Goal: Task Accomplishment & Management: Use online tool/utility

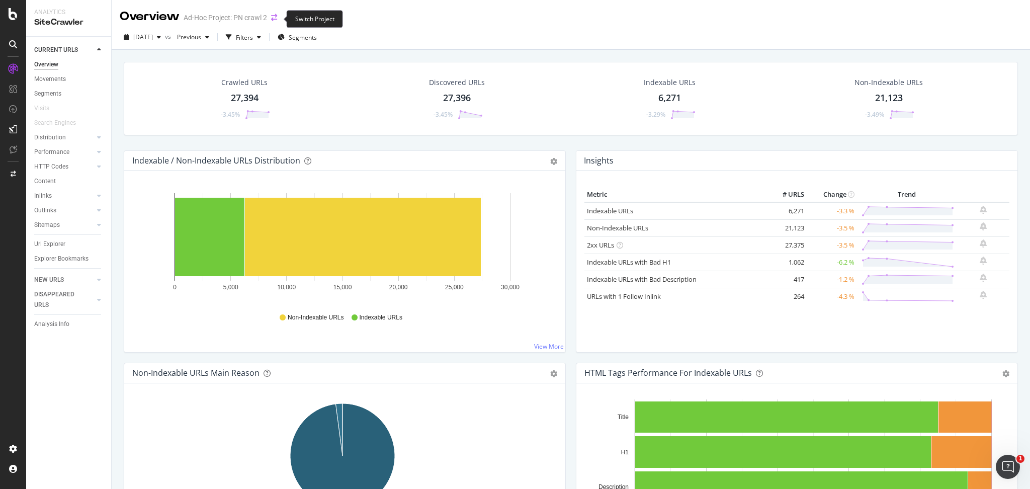
click at [272, 19] on icon "arrow-right-arrow-left" at bounding box center [274, 17] width 6 height 7
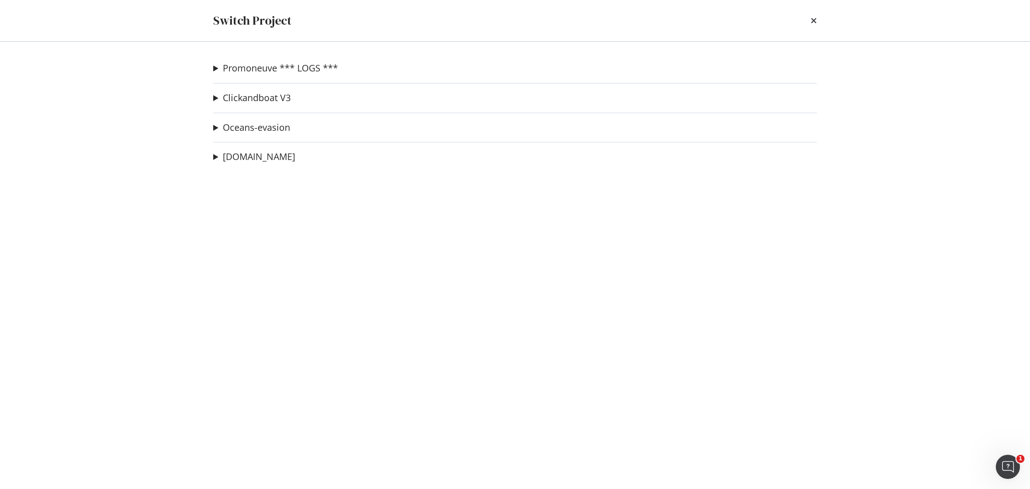
click at [213, 68] on summary "Promoneuve *** LOGS ***" at bounding box center [275, 68] width 125 height 13
click at [260, 88] on link "PN crawl 2" at bounding box center [247, 88] width 53 height 11
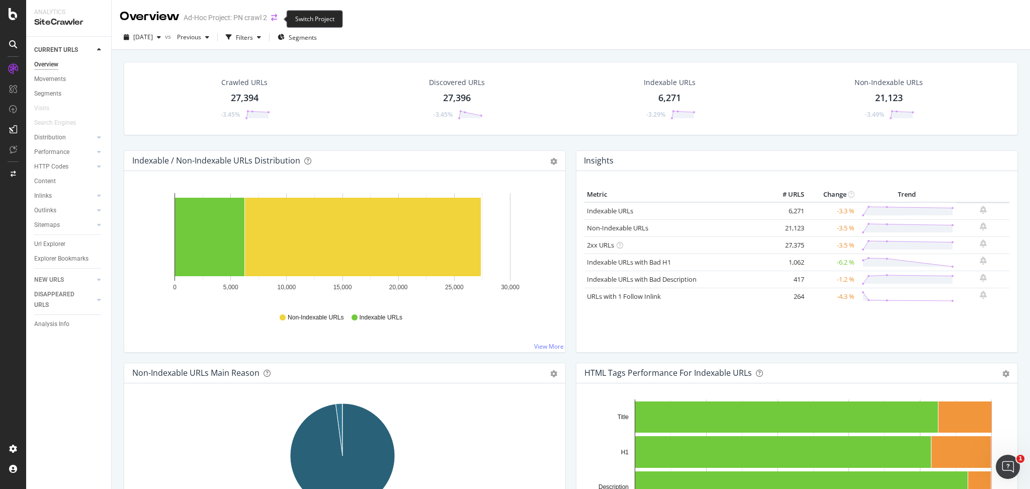
click at [276, 18] on icon "arrow-right-arrow-left" at bounding box center [274, 17] width 6 height 7
click at [165, 36] on div "button" at bounding box center [159, 37] width 12 height 6
click at [272, 19] on icon "arrow-right-arrow-left" at bounding box center [274, 17] width 6 height 7
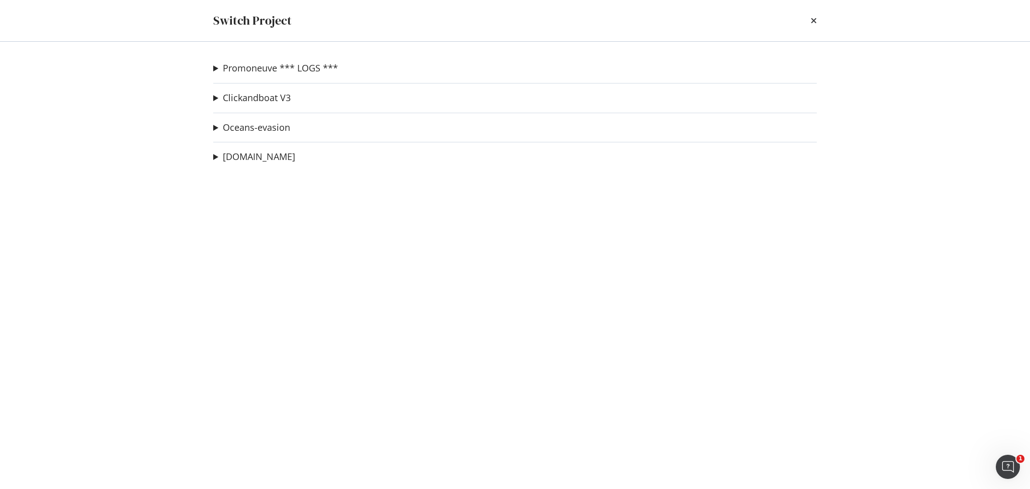
click at [216, 63] on summary "Promoneuve *** LOGS ***" at bounding box center [275, 68] width 125 height 13
click at [254, 86] on link "PN crawl 2" at bounding box center [247, 88] width 53 height 11
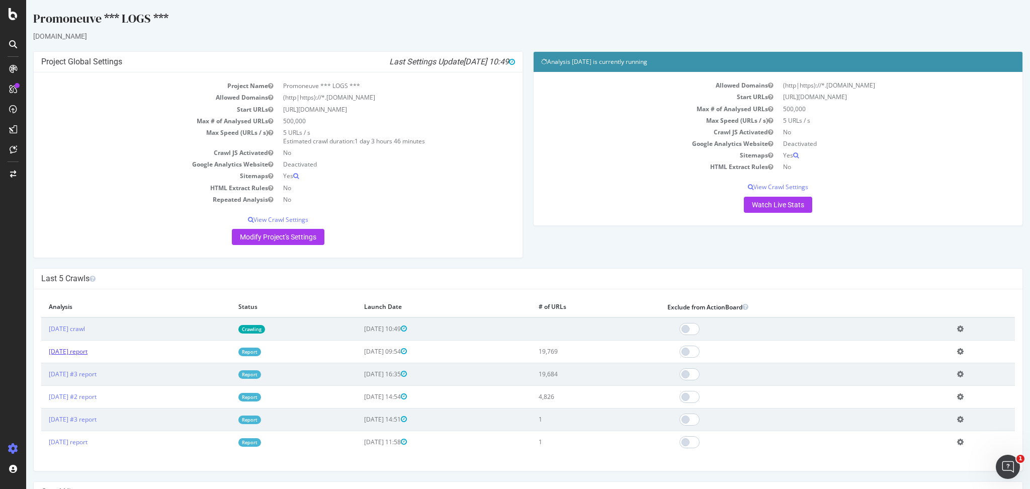
click at [87, 349] on link "2025 Sep. 30th report" at bounding box center [68, 351] width 39 height 9
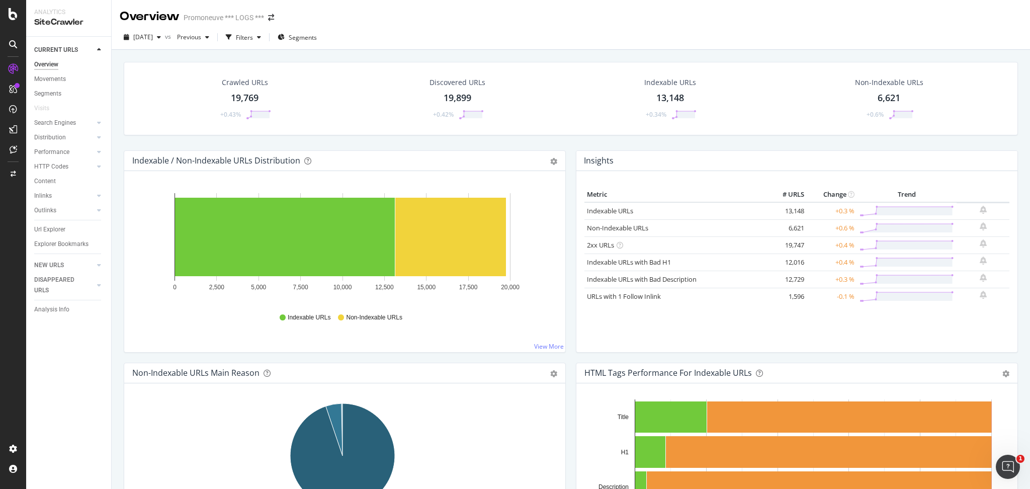
click at [888, 99] on div "6,621" at bounding box center [888, 98] width 23 height 13
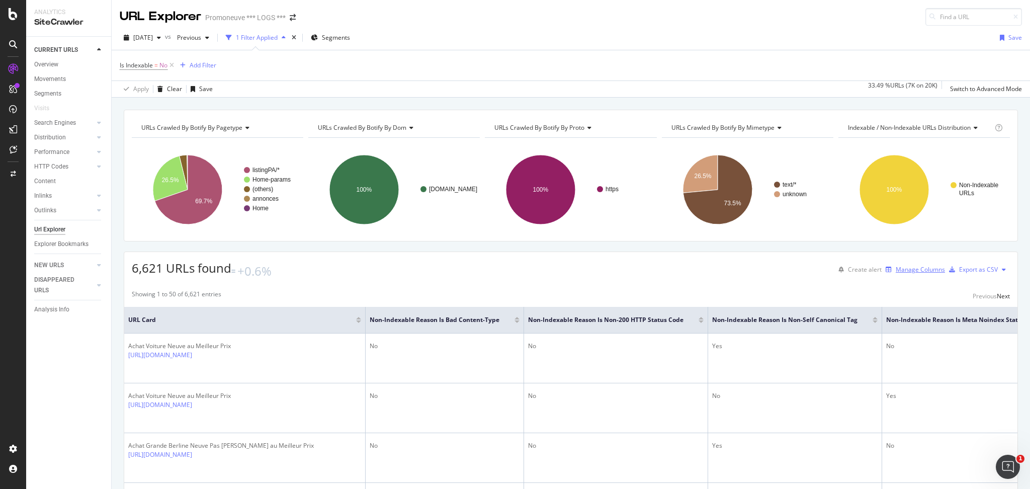
click at [908, 268] on div "Manage Columns" at bounding box center [919, 269] width 49 height 9
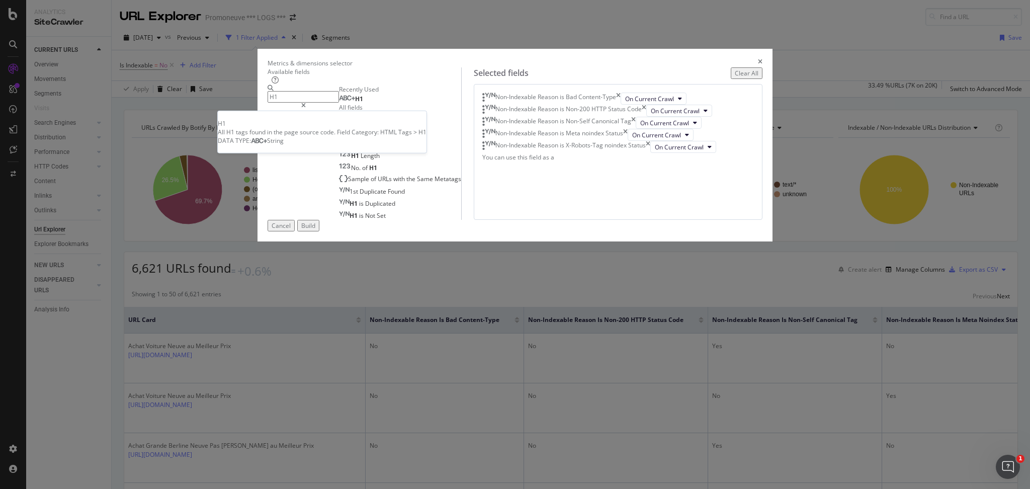
click at [346, 103] on div "H1" at bounding box center [351, 99] width 24 height 8
click at [339, 103] on input "H1" at bounding box center [302, 97] width 71 height 12
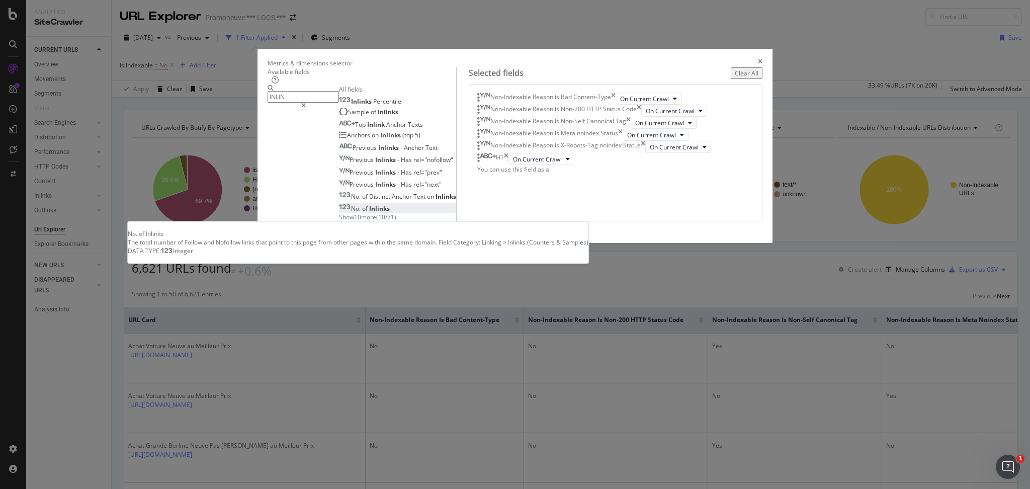
type input "INLIN"
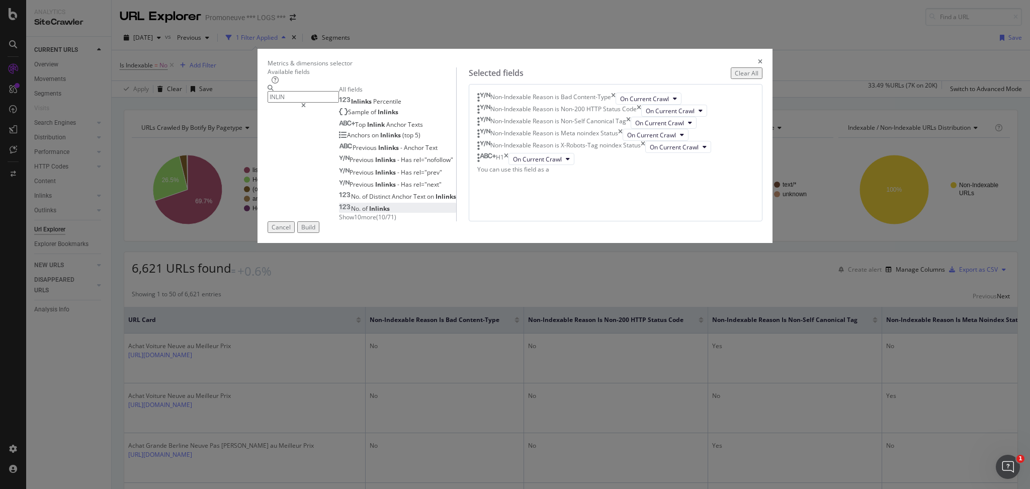
click at [369, 213] on span "Inlinks" at bounding box center [379, 208] width 21 height 9
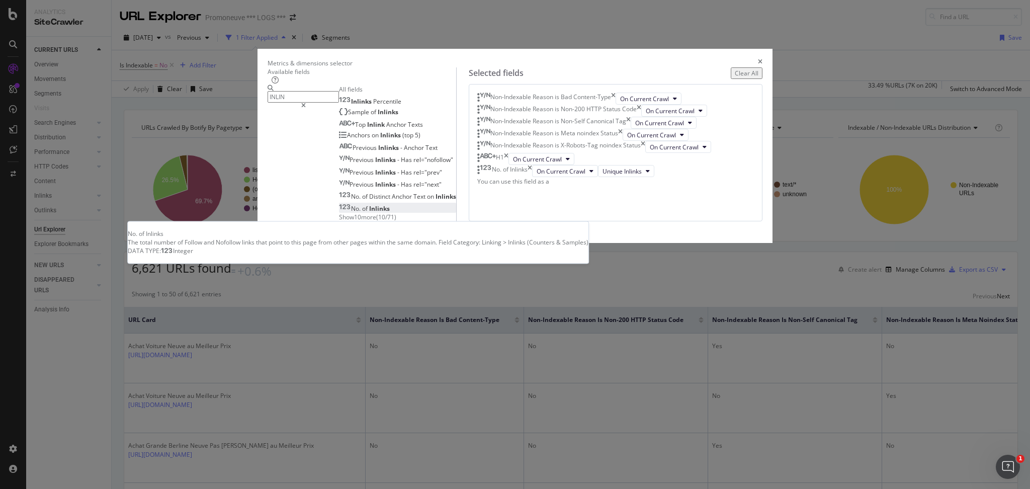
scroll to position [22, 0]
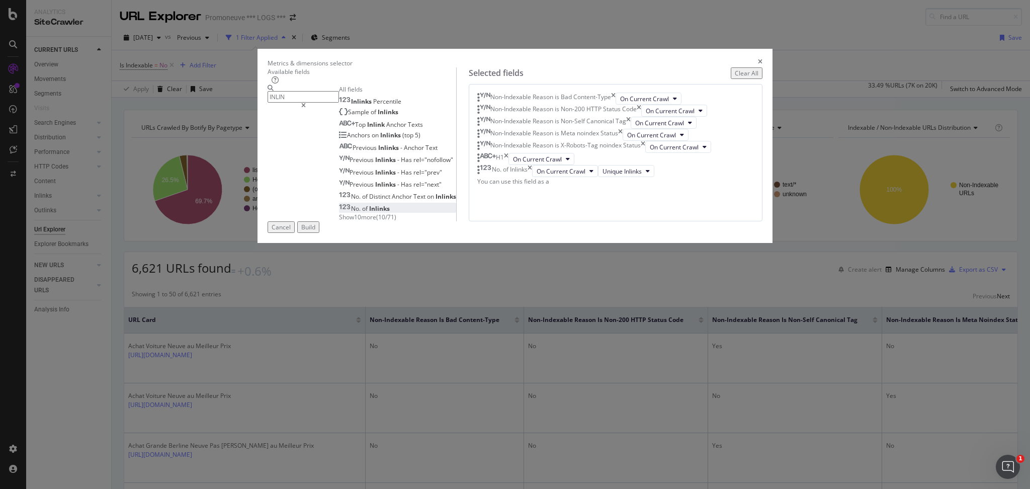
click at [339, 103] on input "INLIN" at bounding box center [302, 97] width 71 height 12
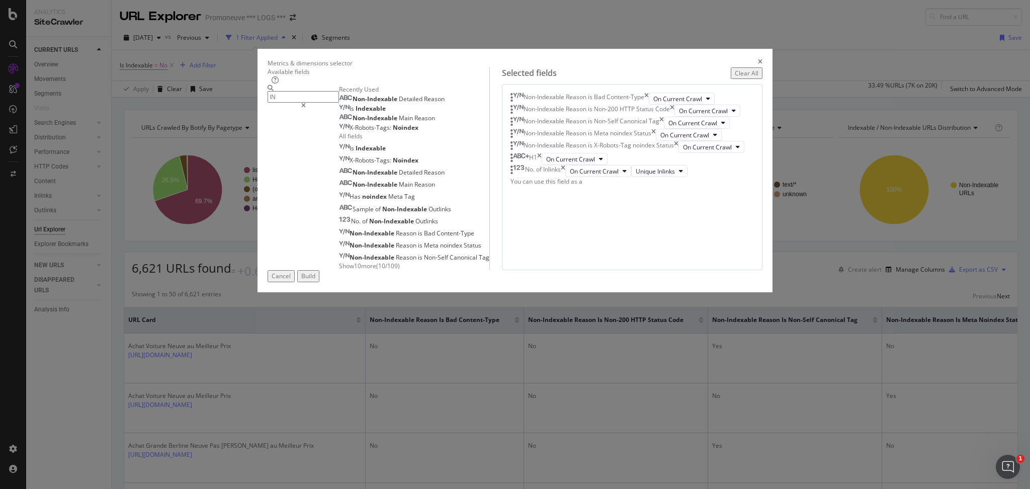
type input "I"
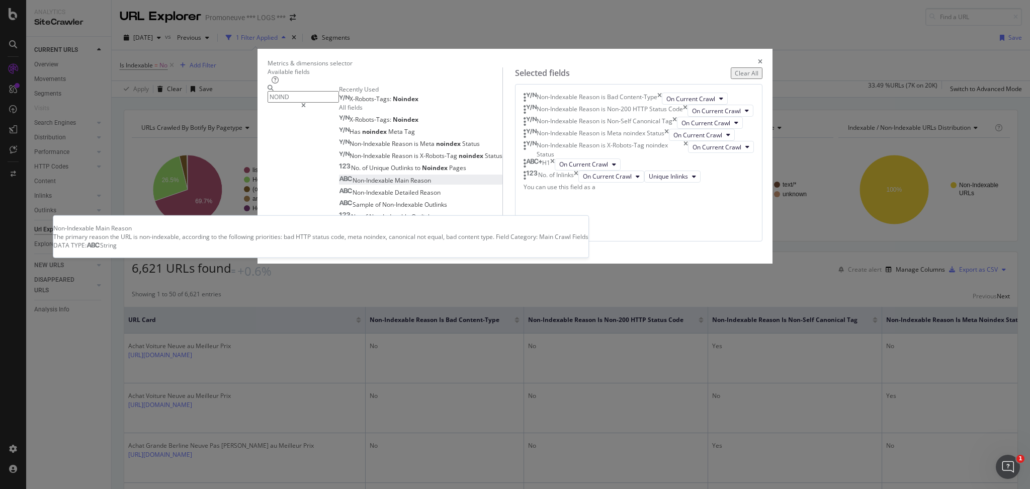
type input "NOIND"
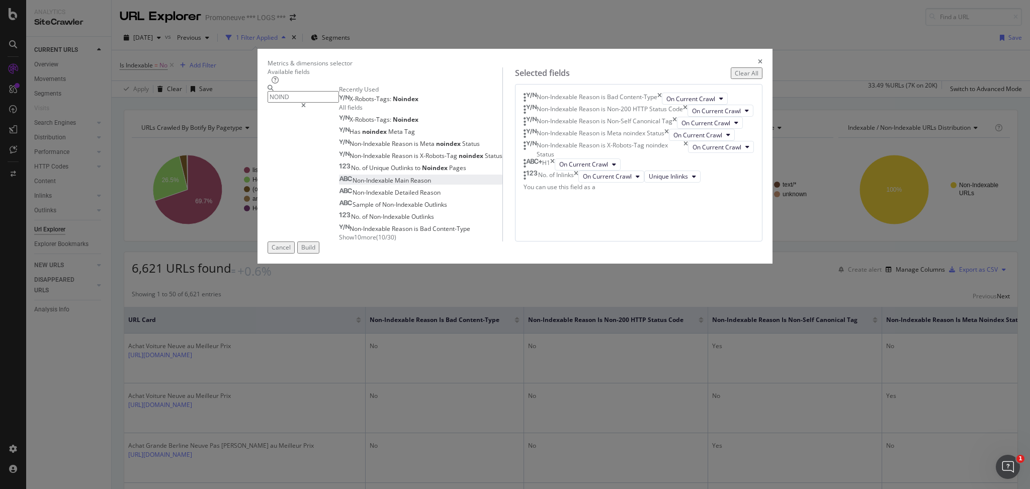
click at [410, 185] on span "Reason" at bounding box center [420, 180] width 21 height 9
click at [420, 197] on span "Reason" at bounding box center [430, 192] width 21 height 9
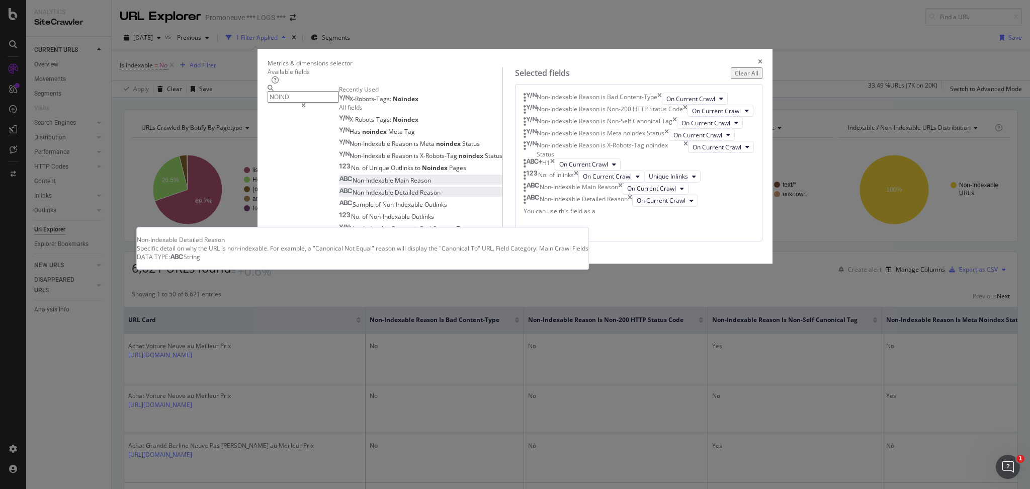
scroll to position [98, 0]
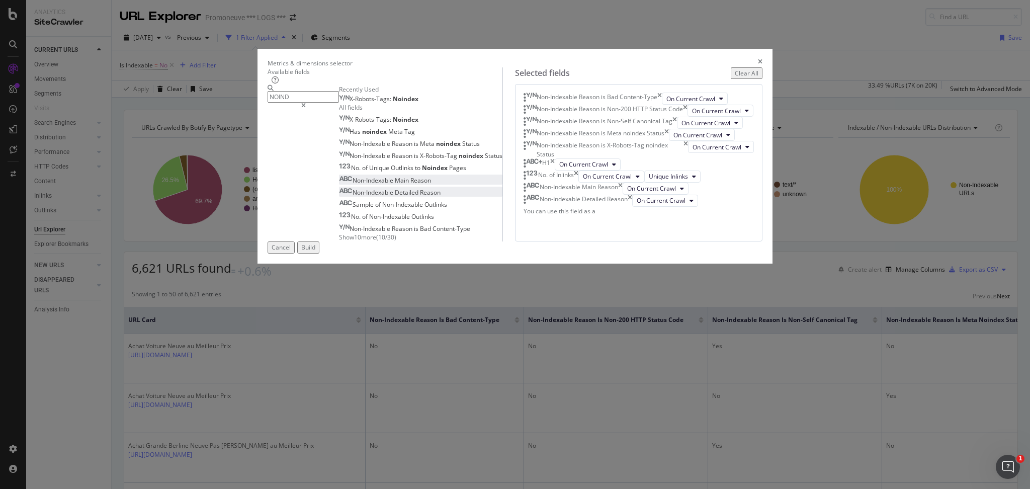
click at [319, 253] on button "Build" at bounding box center [308, 247] width 22 height 12
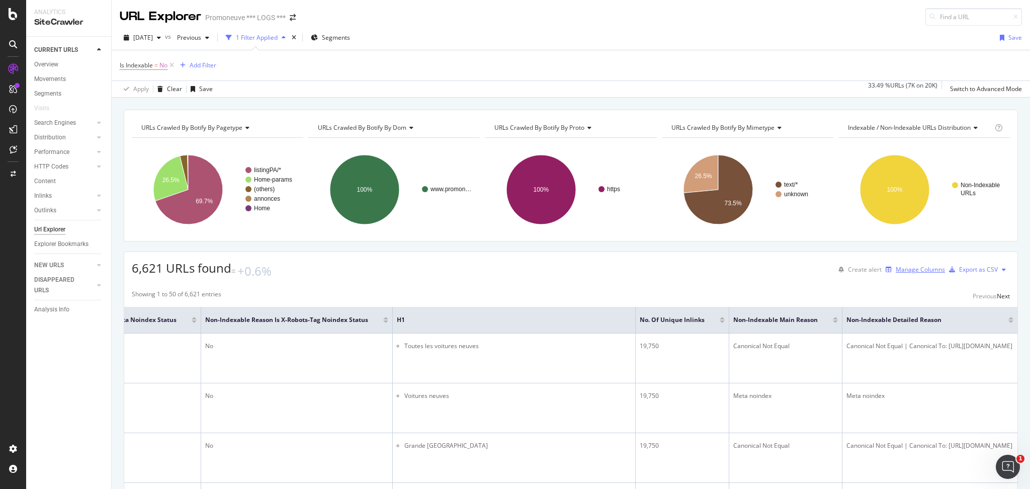
click at [895, 269] on div "Manage Columns" at bounding box center [919, 269] width 49 height 9
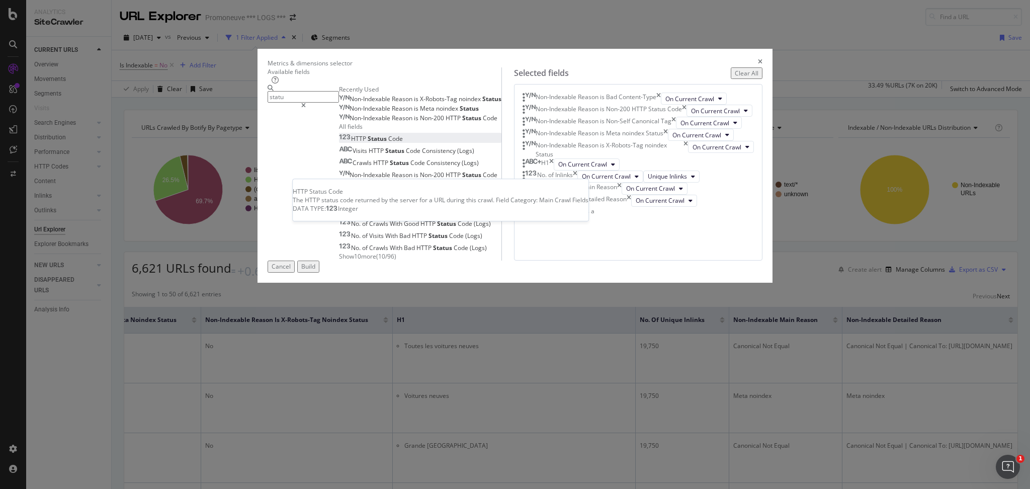
click at [387, 143] on div "HTTP Status Code" at bounding box center [371, 138] width 64 height 9
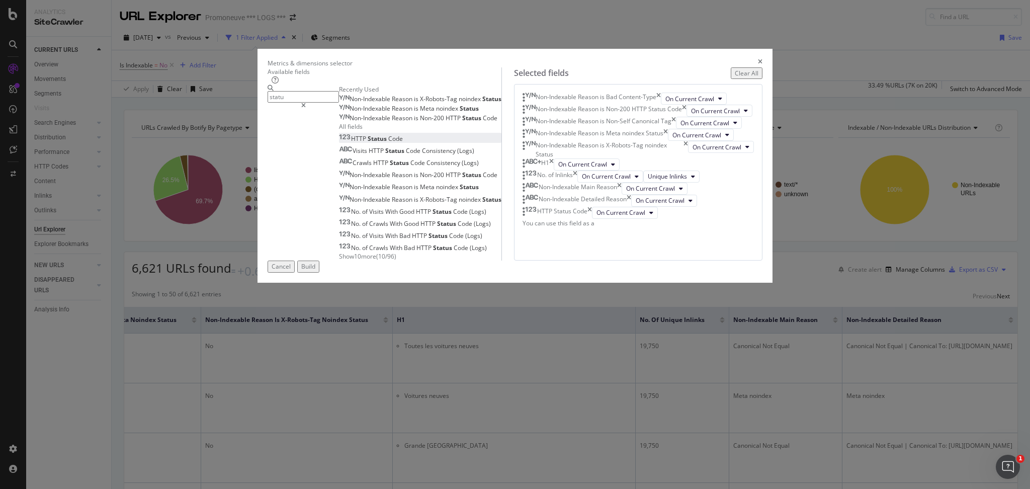
scroll to position [135, 0]
click at [339, 103] on input "statu" at bounding box center [302, 97] width 71 height 12
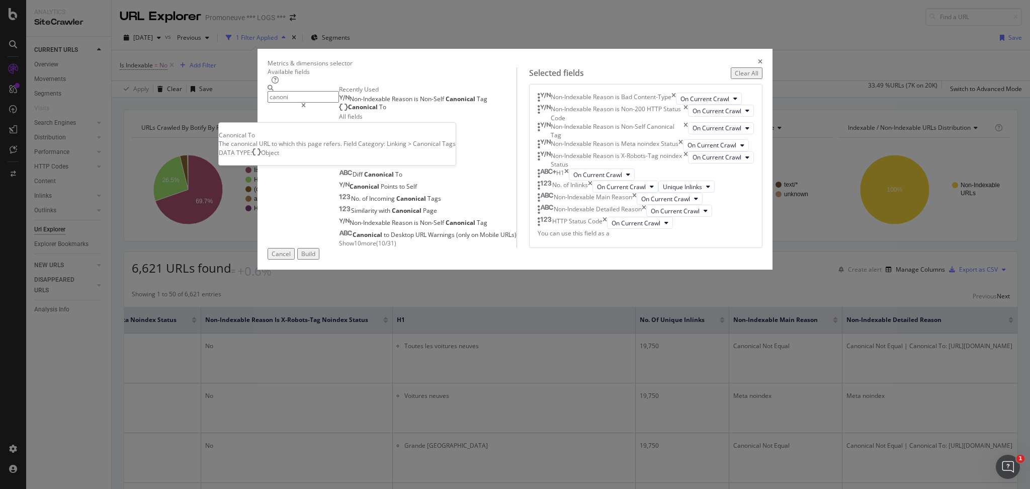
type input "canoni"
click at [379, 111] on span "To" at bounding box center [382, 107] width 7 height 9
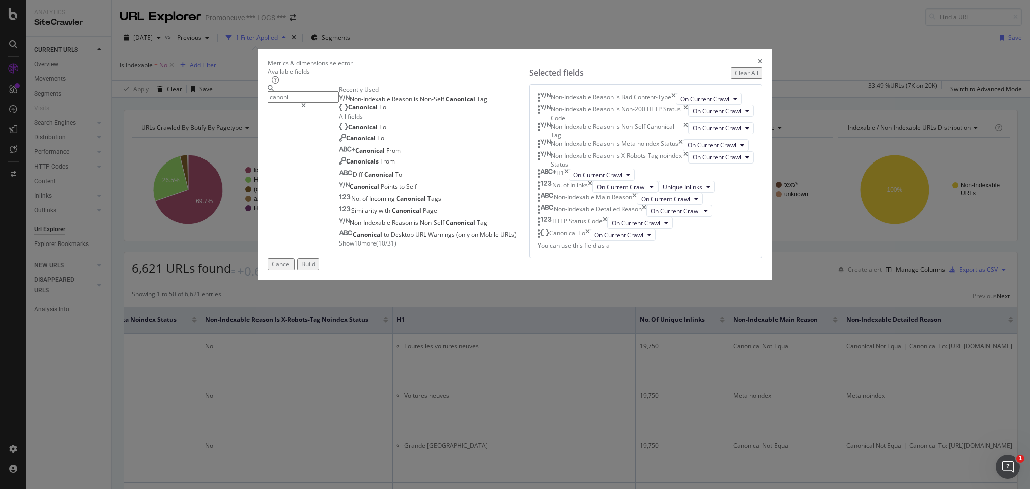
scroll to position [173, 0]
click at [315, 268] on div "Build" at bounding box center [308, 263] width 14 height 9
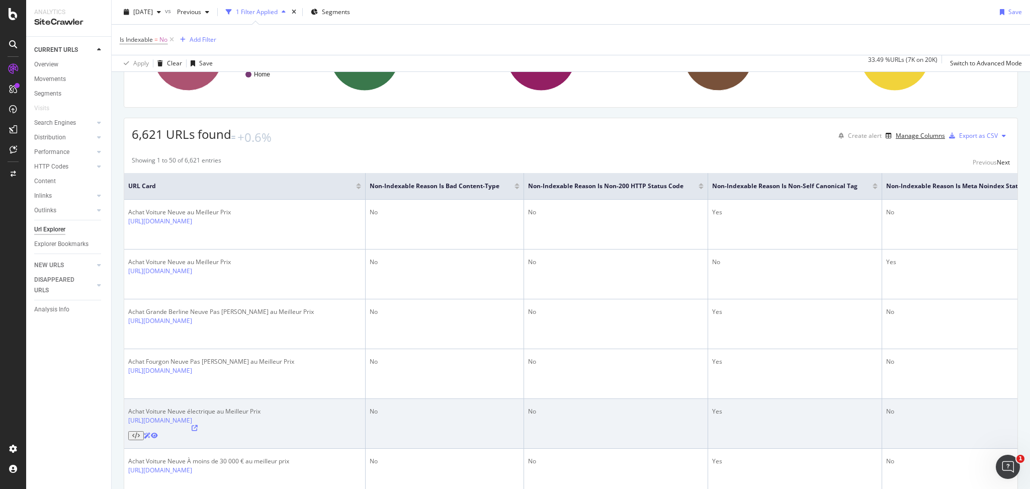
scroll to position [67, 0]
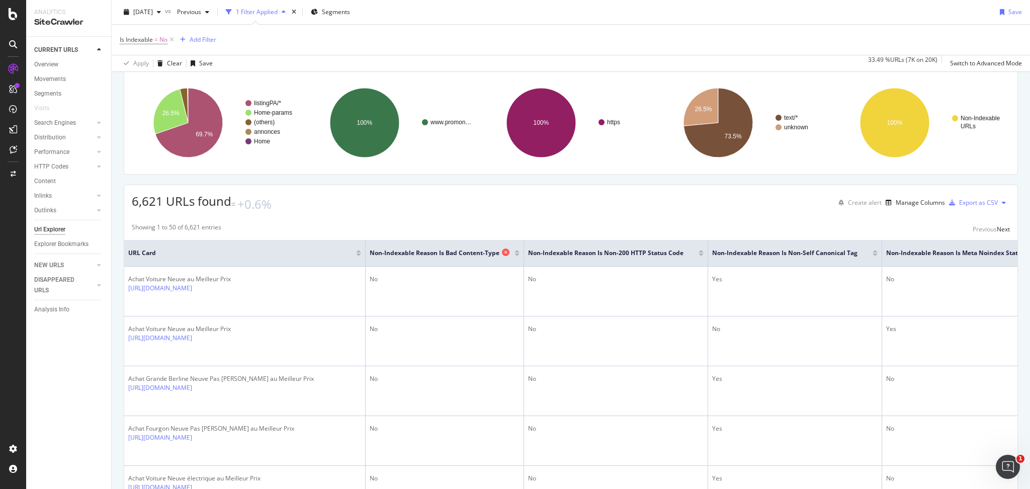
click at [512, 249] on div at bounding box center [507, 253] width 10 height 10
click at [509, 250] on icon at bounding box center [506, 252] width 8 height 8
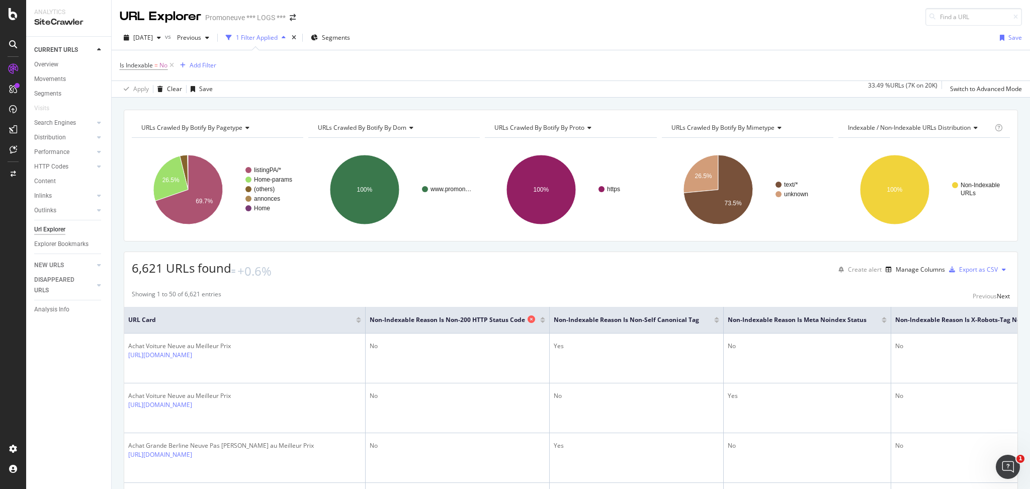
click at [535, 315] on icon at bounding box center [531, 319] width 8 height 8
click at [525, 315] on icon at bounding box center [521, 319] width 8 height 8
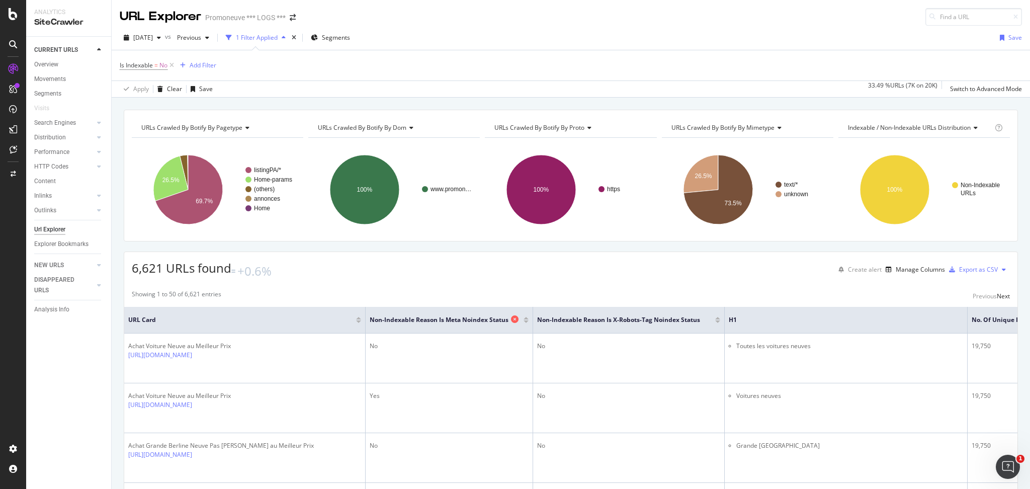
click at [521, 316] on div at bounding box center [516, 320] width 10 height 10
click at [518, 316] on icon at bounding box center [515, 319] width 8 height 8
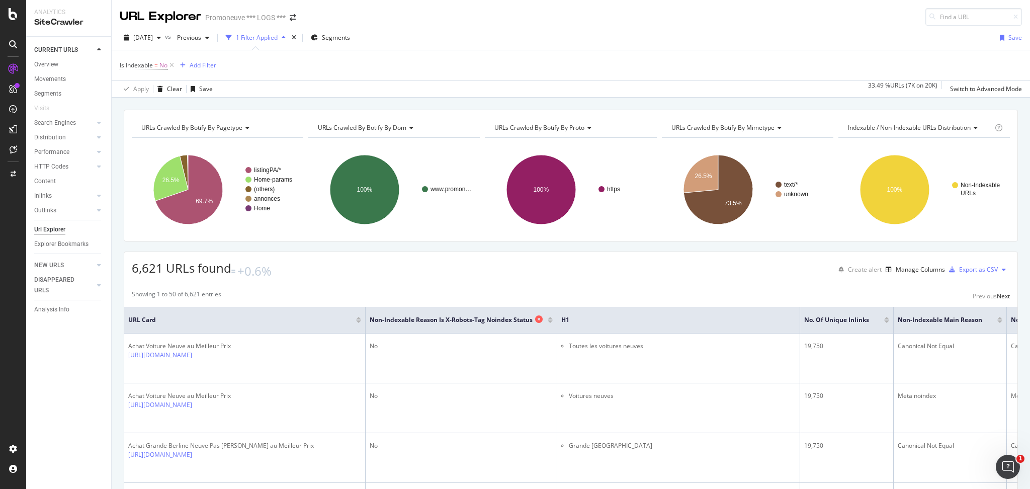
click at [542, 316] on icon at bounding box center [539, 319] width 8 height 8
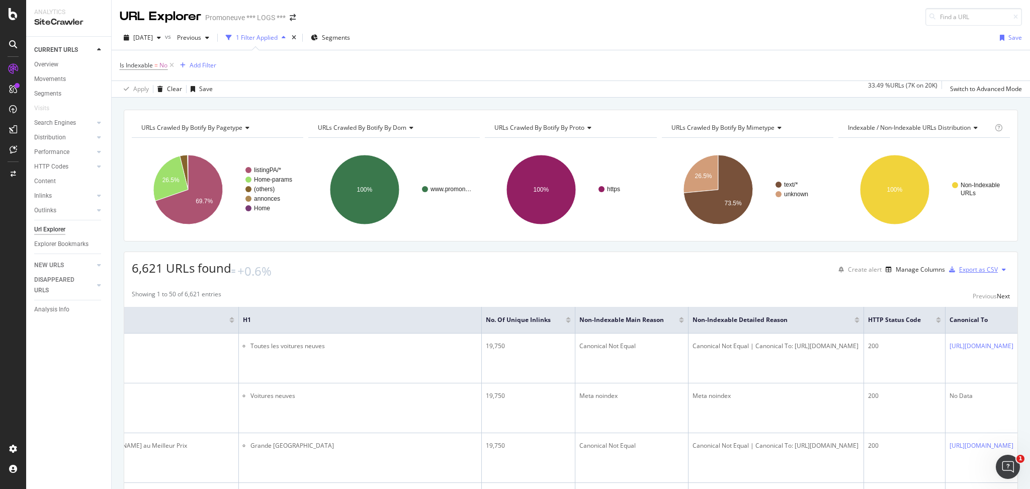
click at [959, 266] on div "Export as CSV" at bounding box center [978, 269] width 39 height 9
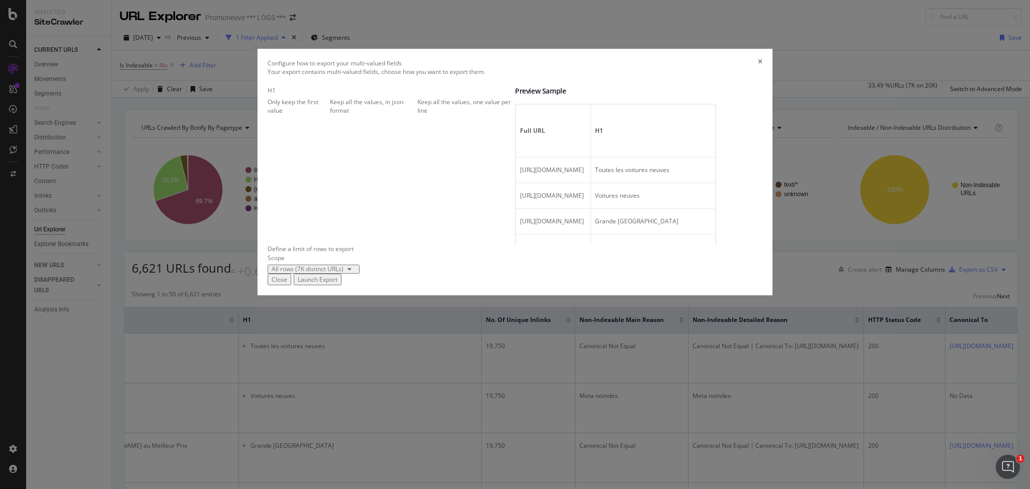
click at [337, 284] on div "Launch Export" at bounding box center [318, 279] width 40 height 9
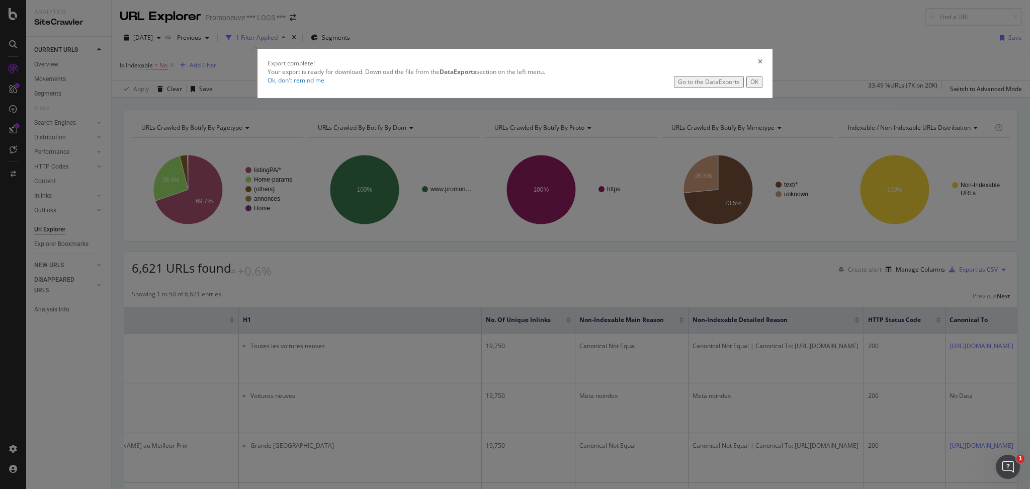
click at [678, 86] on div "Go to the DataExports" at bounding box center [709, 81] width 62 height 9
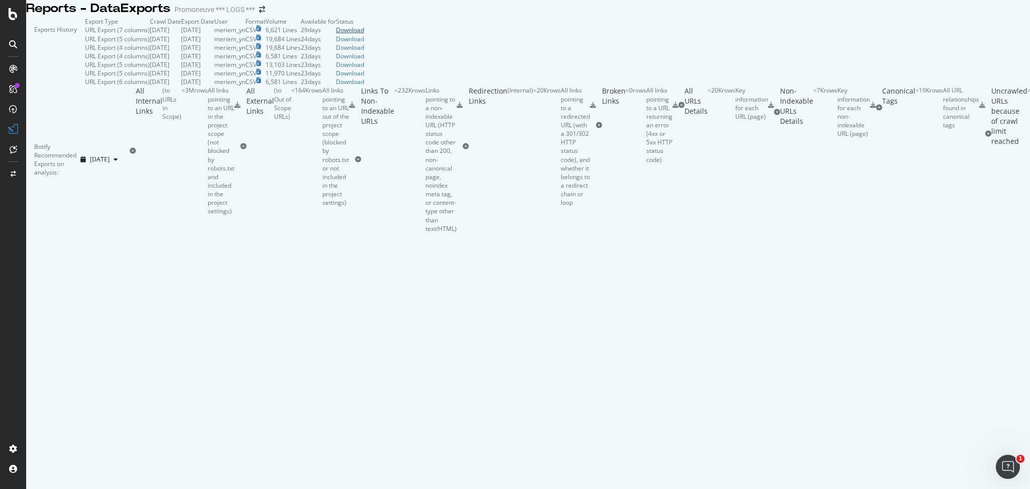
click at [364, 34] on div "Download" at bounding box center [350, 30] width 28 height 9
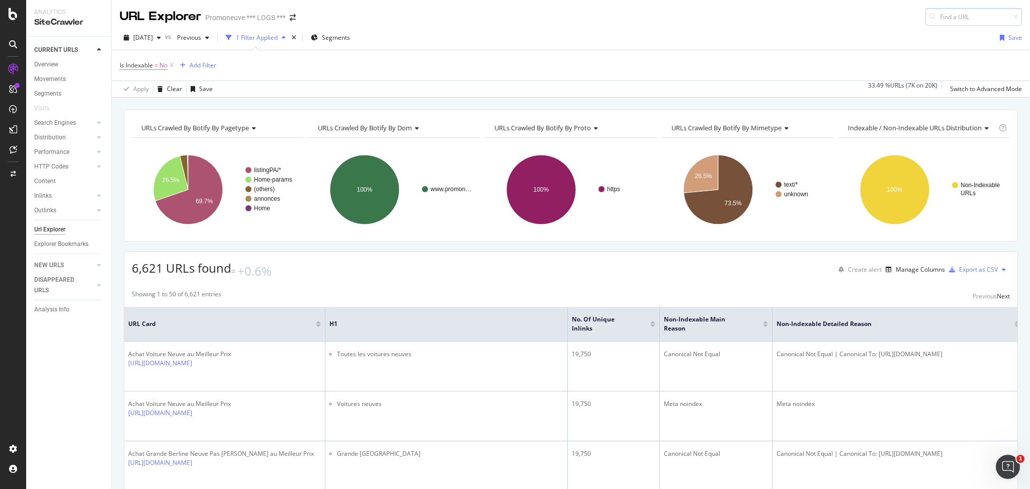
click at [976, 18] on input at bounding box center [973, 17] width 97 height 18
type input "[URL][DOMAIN_NAME]?"
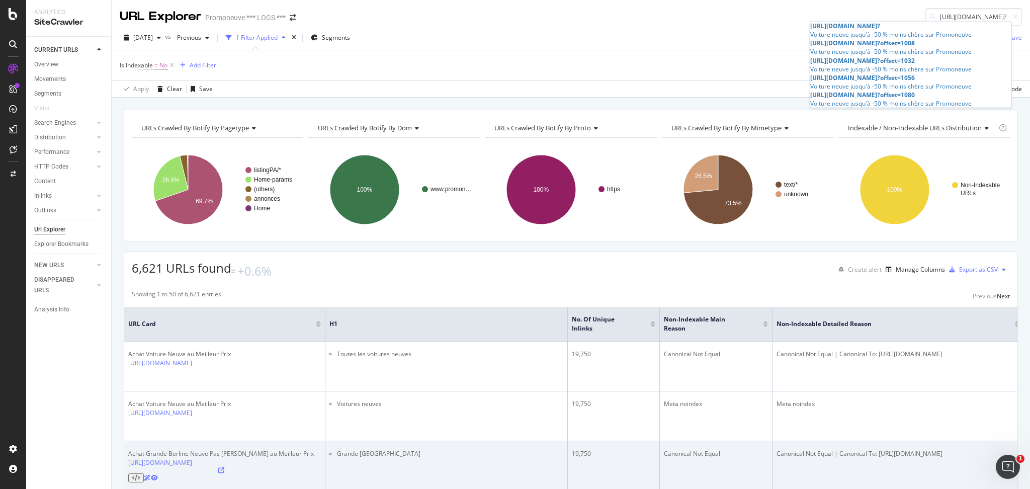
scroll to position [0, 0]
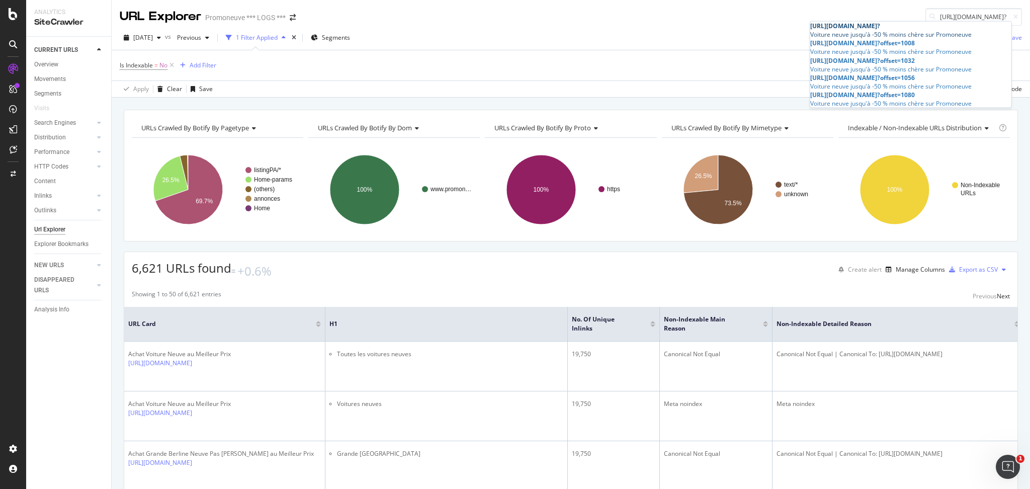
click at [939, 28] on div "[URL][DOMAIN_NAME]?" at bounding box center [910, 26] width 201 height 9
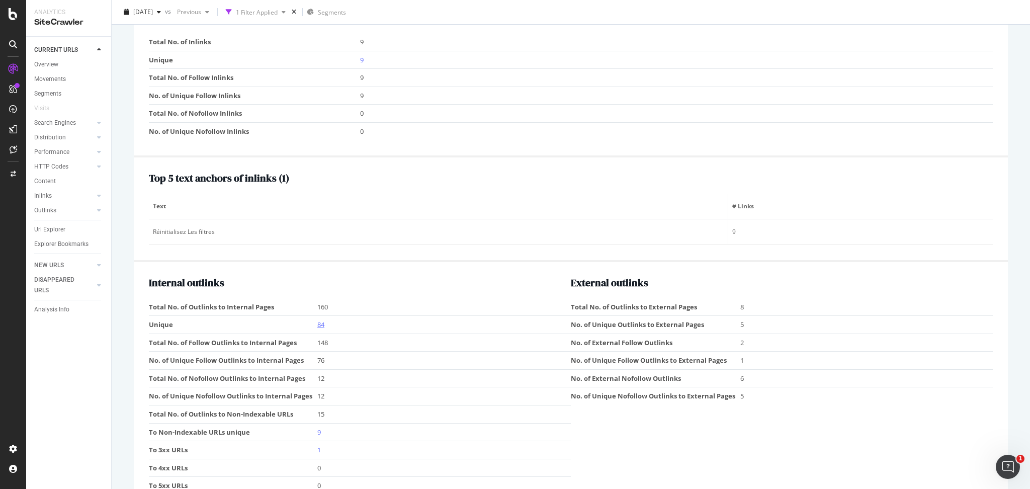
scroll to position [1104, 0]
drag, startPoint x: 53, startPoint y: 229, endPoint x: 397, endPoint y: 221, distance: 344.0
click at [54, 228] on div "Url Explorer" at bounding box center [49, 229] width 31 height 11
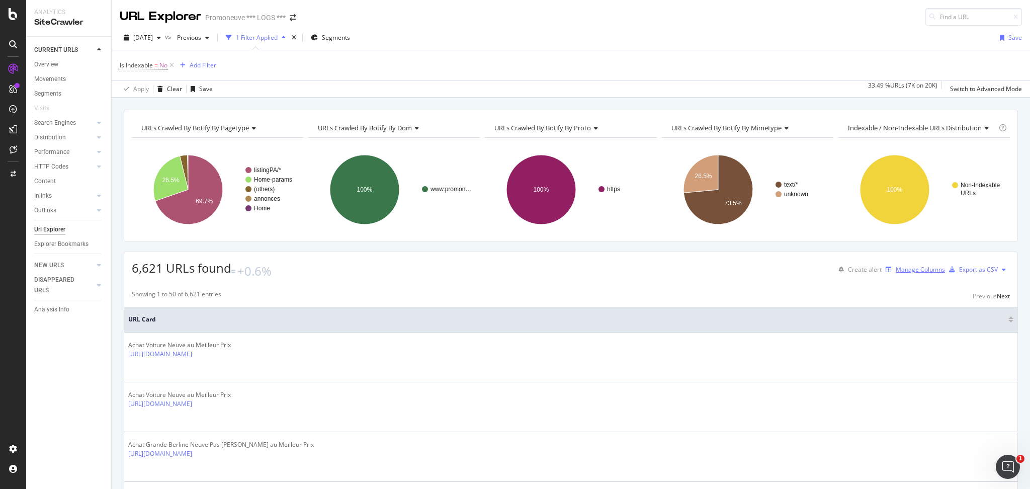
click at [908, 268] on div "Manage Columns" at bounding box center [919, 269] width 49 height 9
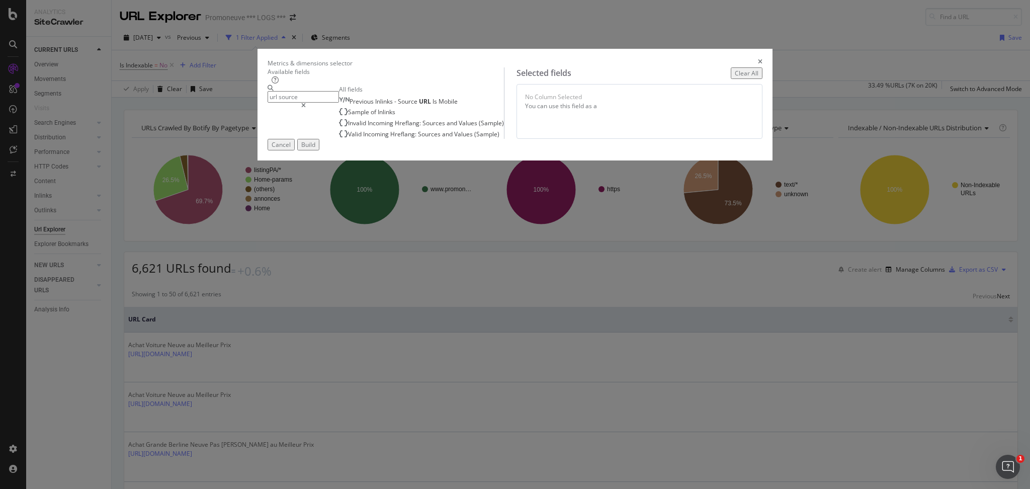
type input "url source"
click at [730, 61] on div "Metrics & dimensions selector" at bounding box center [514, 63] width 495 height 9
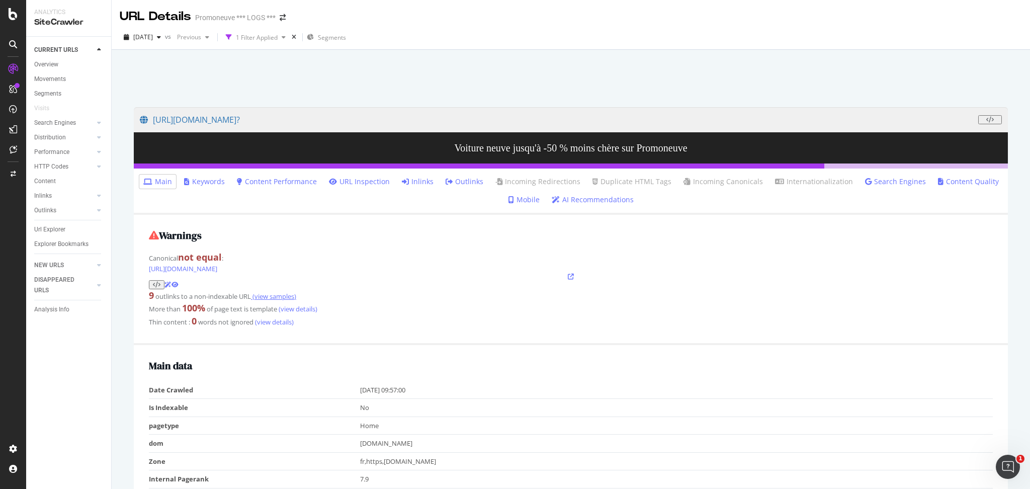
click at [286, 292] on link "(view samples)" at bounding box center [273, 296] width 45 height 9
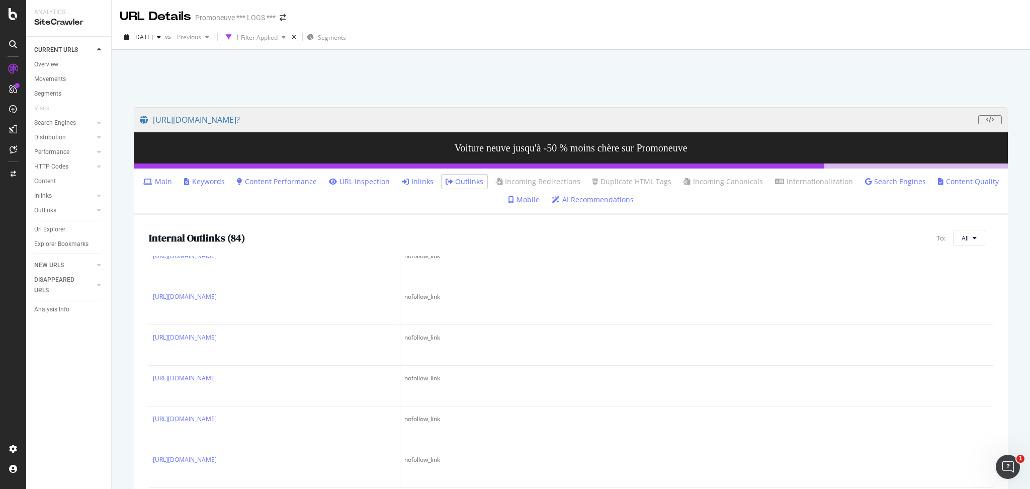
scroll to position [469, 0]
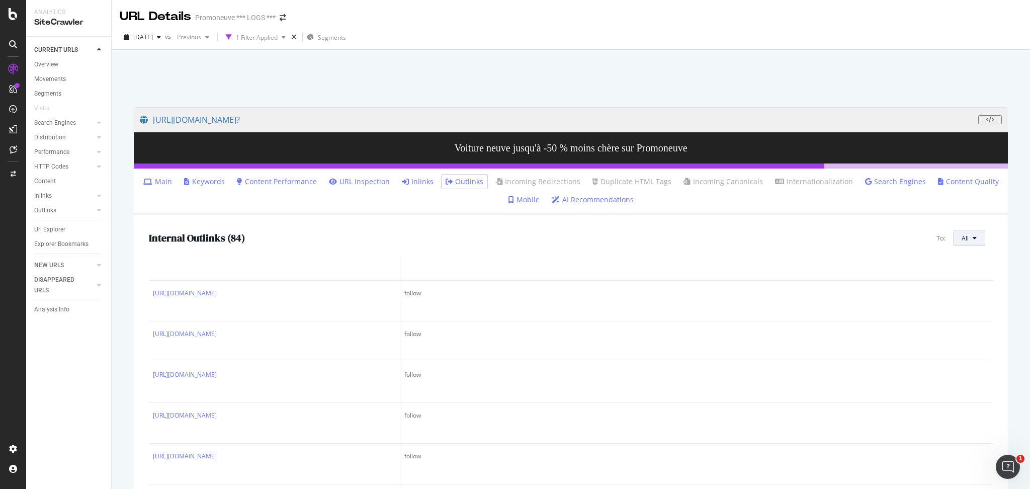
click at [969, 236] on button "All" at bounding box center [969, 238] width 32 height 16
click at [1000, 201] on div "https://www.promoneuve.fr/? View HTML Source Voiture neuve jusqu'à -50 % moins …" at bounding box center [571, 314] width 894 height 435
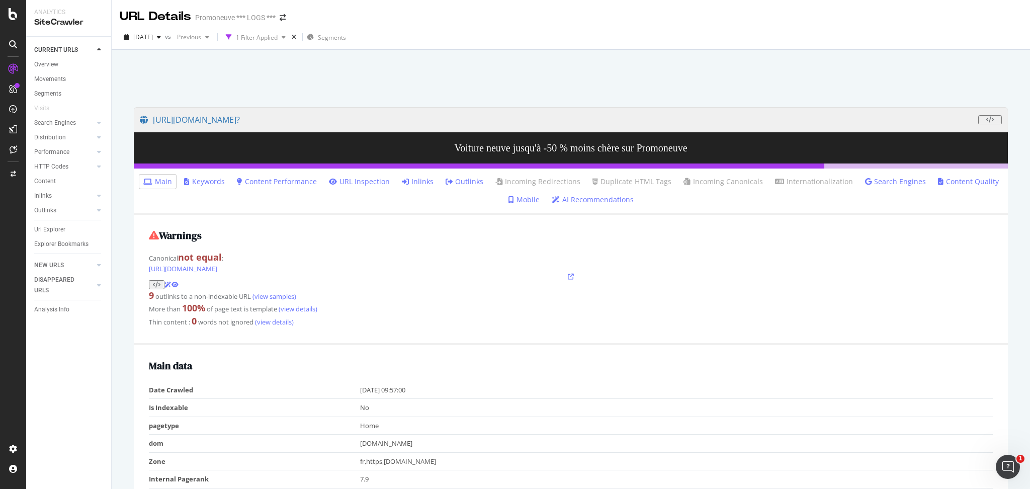
click at [408, 180] on icon at bounding box center [405, 181] width 7 height 7
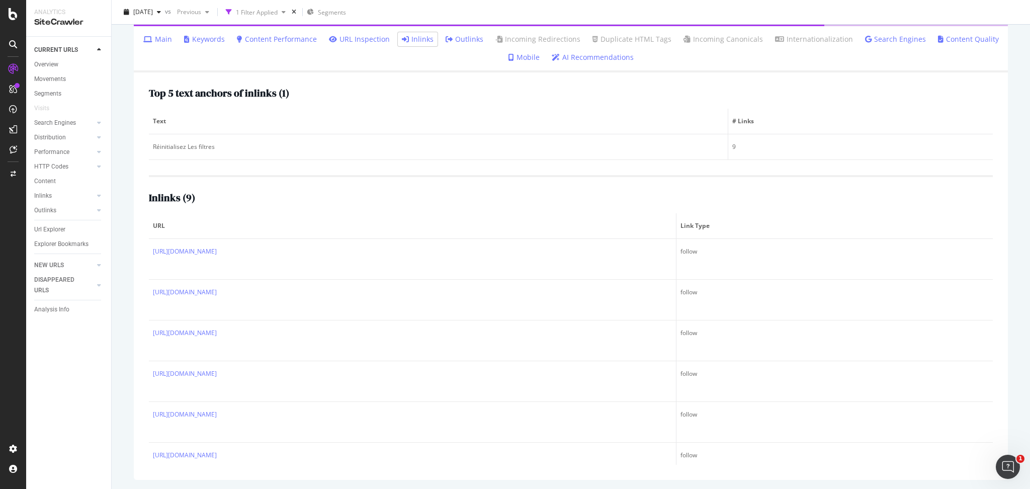
scroll to position [19, 0]
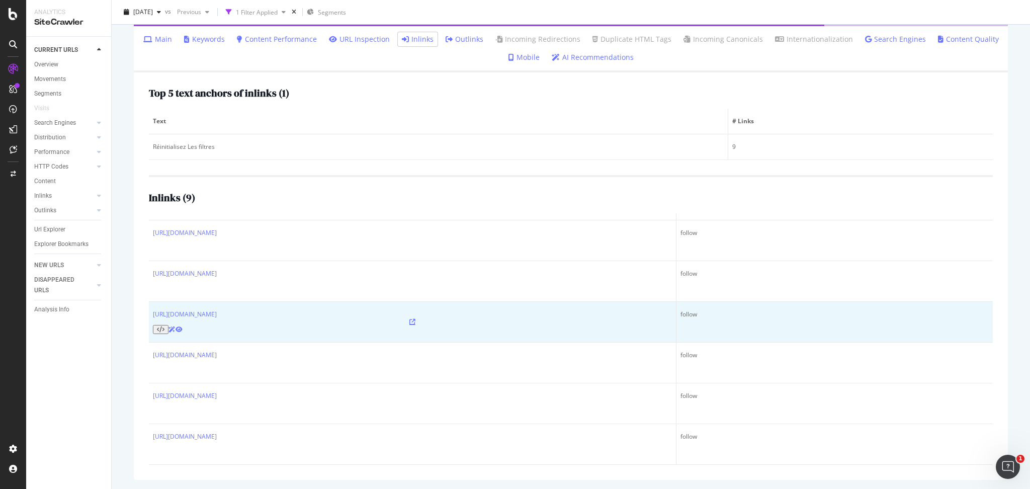
click at [409, 319] on icon at bounding box center [412, 322] width 6 height 6
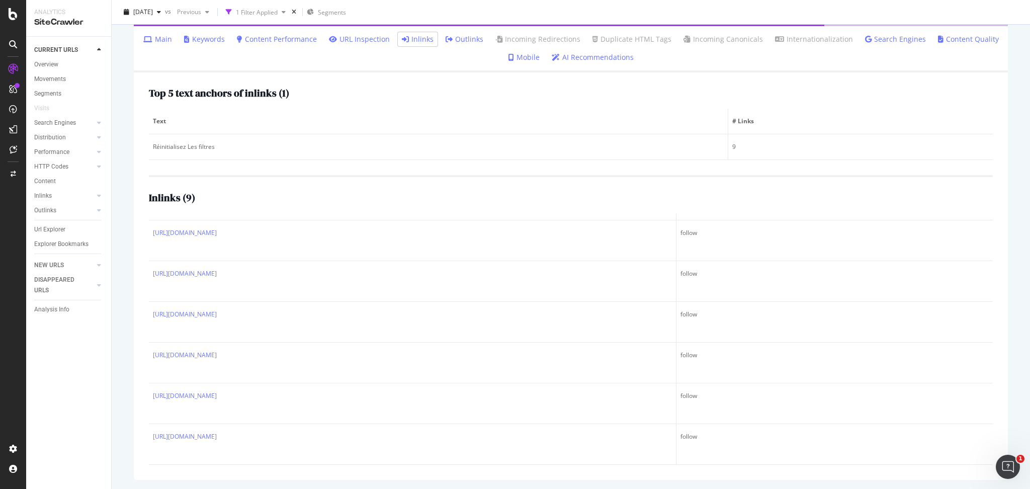
drag, startPoint x: 167, startPoint y: 234, endPoint x: 413, endPoint y: 450, distance: 327.4
click at [413, 450] on div "Top 5 text anchors of inlinks ( 1 ) Text # Links Réinitialisez Les filtres 9 In…" at bounding box center [571, 275] width 874 height 407
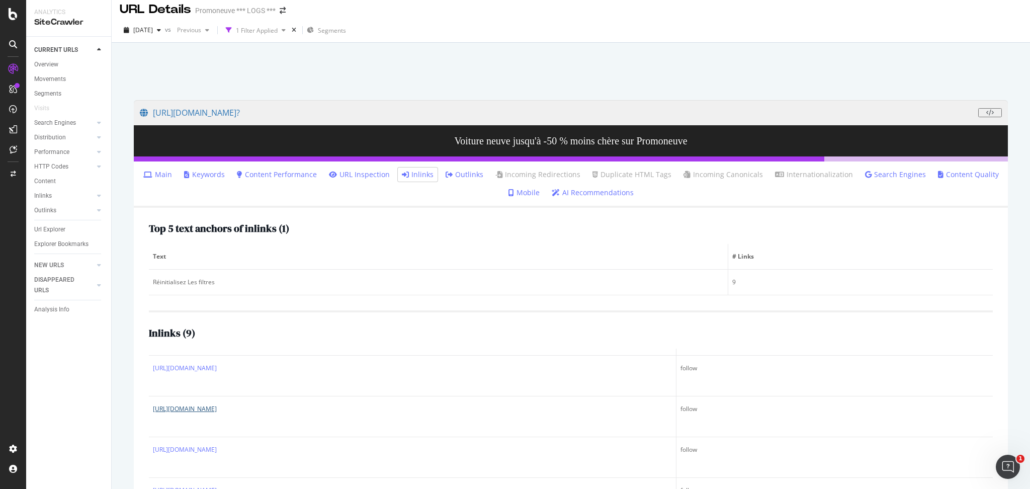
scroll to position [0, 0]
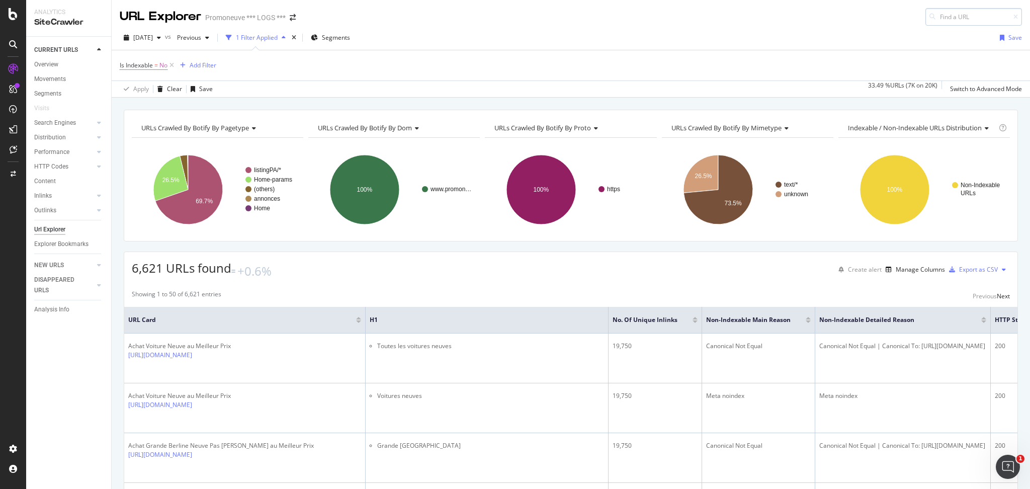
click at [936, 17] on input at bounding box center [973, 17] width 97 height 18
type input "https://www.promoneuve.fr/?offset=1008"
click at [979, 18] on input "https://www.promoneuve.fr/?offset=1008" at bounding box center [973, 17] width 97 height 18
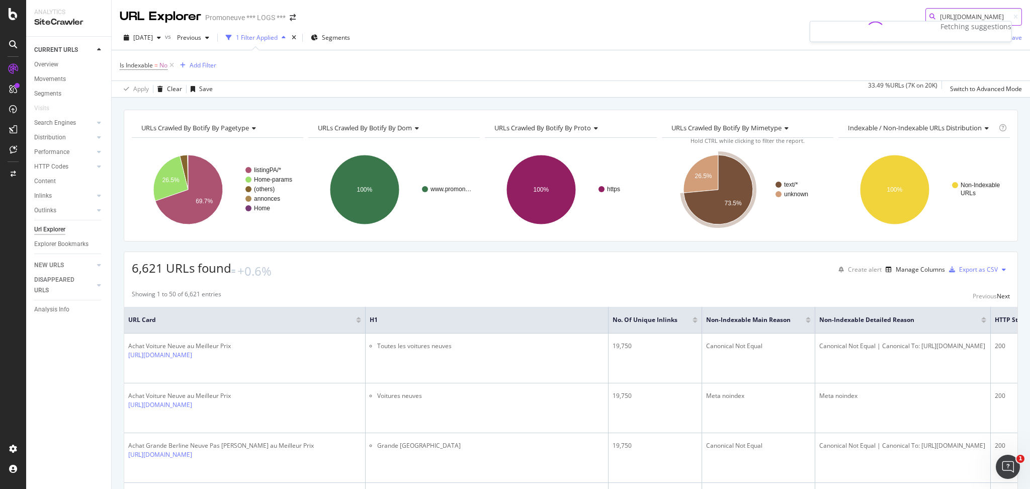
scroll to position [0, 46]
drag, startPoint x: 979, startPoint y: 18, endPoint x: 1029, endPoint y: 24, distance: 49.6
click at [1029, 24] on div "URL Explorer Promoneuve *** LOGS *** https://www.promoneuve.fr/?offset=1008 202…" at bounding box center [571, 244] width 918 height 489
click at [986, 15] on input "https://www.promoneuve.fr/?offset=1008" at bounding box center [973, 17] width 97 height 18
click at [991, 15] on input "https://www.promoneuve.fr/?offset=1008" at bounding box center [973, 17] width 97 height 18
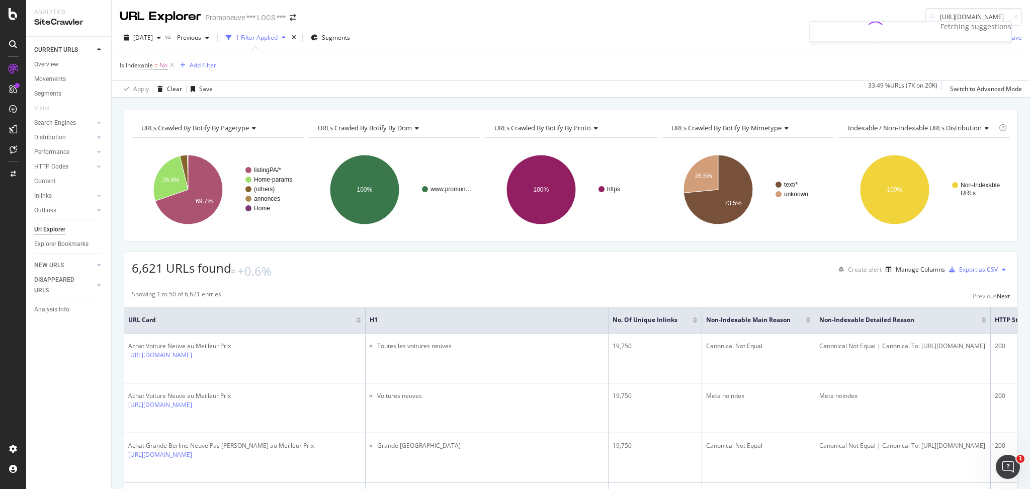
scroll to position [0, 0]
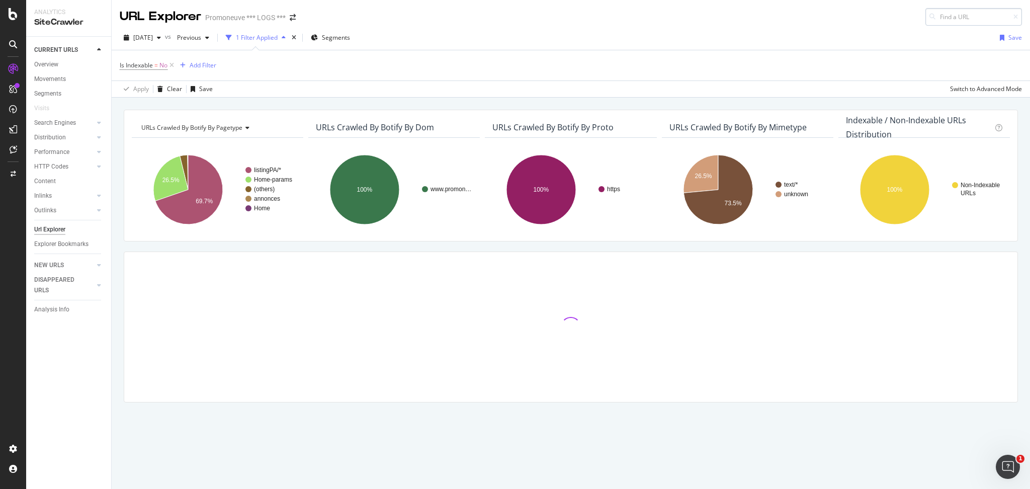
click at [959, 12] on input at bounding box center [973, 17] width 97 height 18
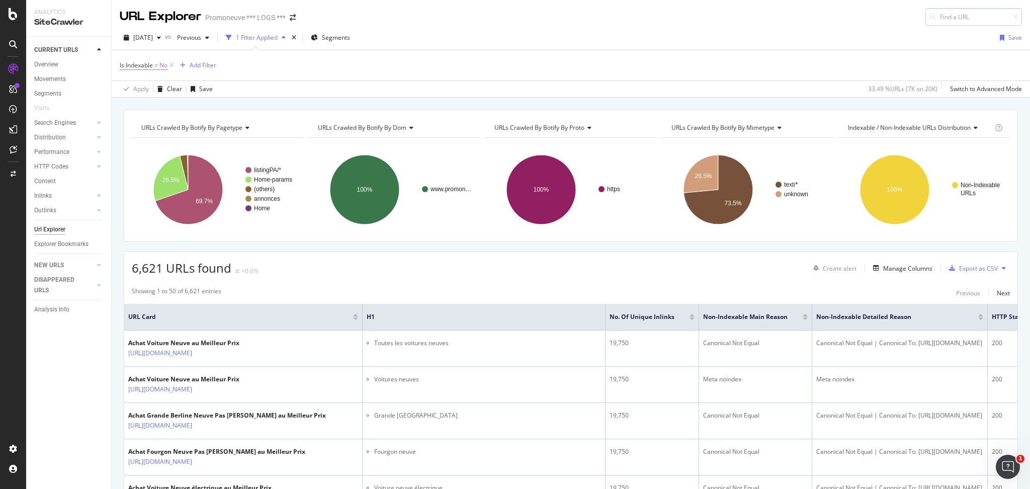
click at [953, 18] on input at bounding box center [973, 17] width 97 height 18
type input "[URL][DOMAIN_NAME]"
drag, startPoint x: 947, startPoint y: 36, endPoint x: 942, endPoint y: 52, distance: 17.3
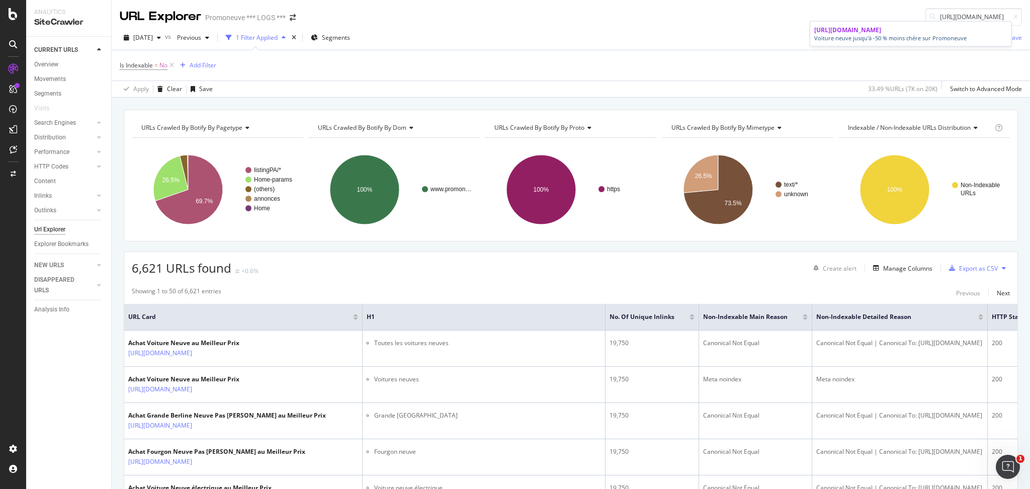
click at [947, 34] on div "[URL][DOMAIN_NAME]" at bounding box center [910, 30] width 193 height 9
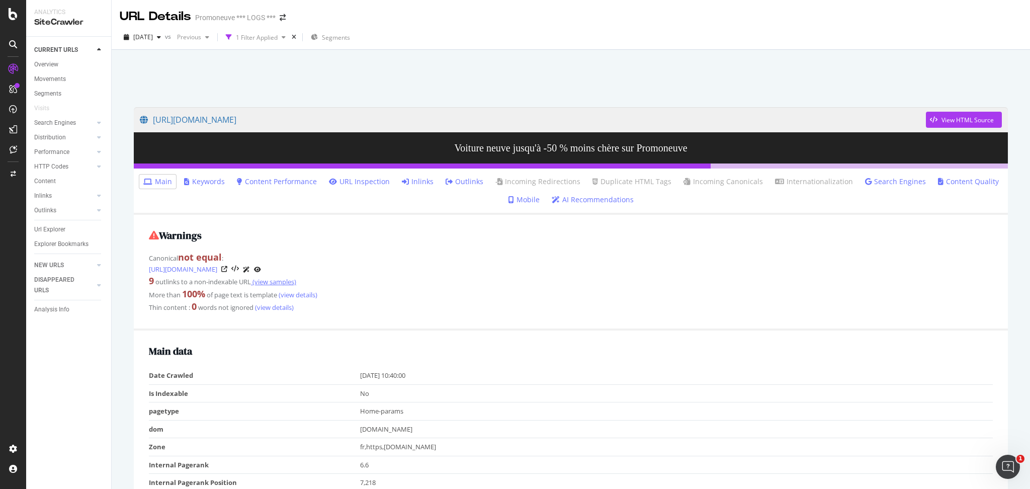
click at [275, 278] on link "(view samples)" at bounding box center [273, 281] width 45 height 9
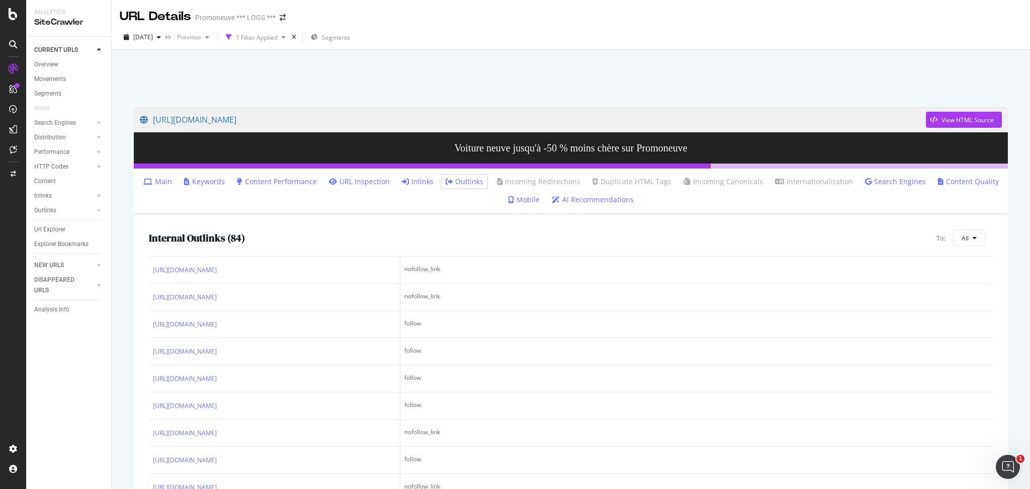
scroll to position [201, 0]
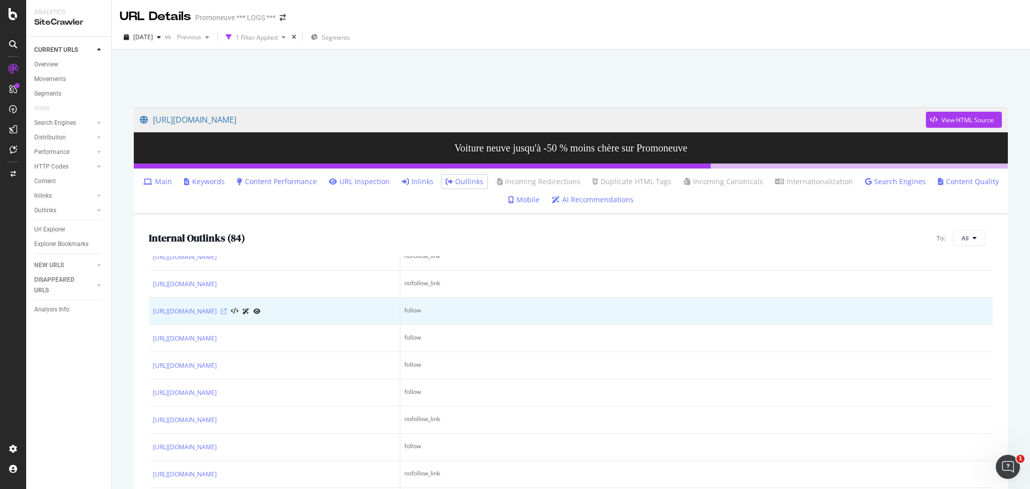
click at [227, 311] on icon at bounding box center [224, 311] width 6 height 6
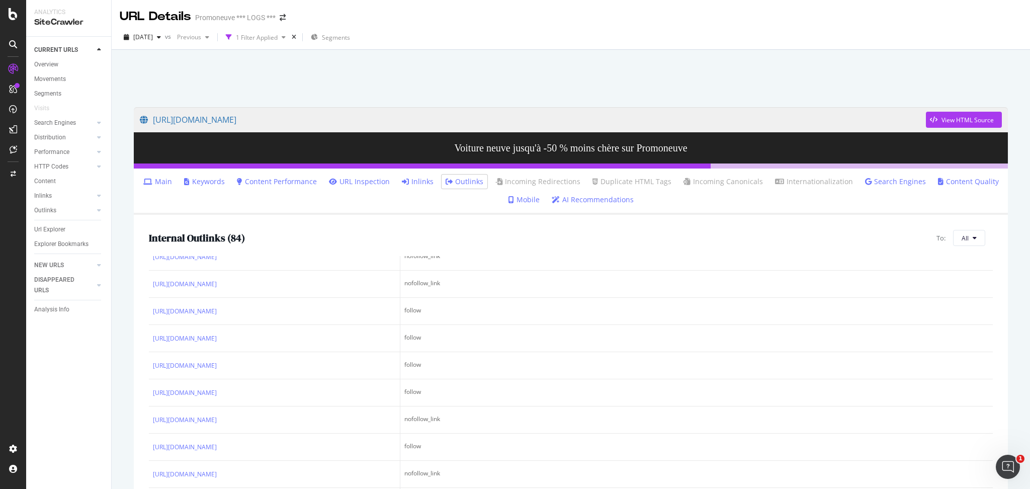
drag, startPoint x: 46, startPoint y: 63, endPoint x: 172, endPoint y: 204, distance: 189.4
click at [46, 63] on div "Overview" at bounding box center [46, 64] width 24 height 11
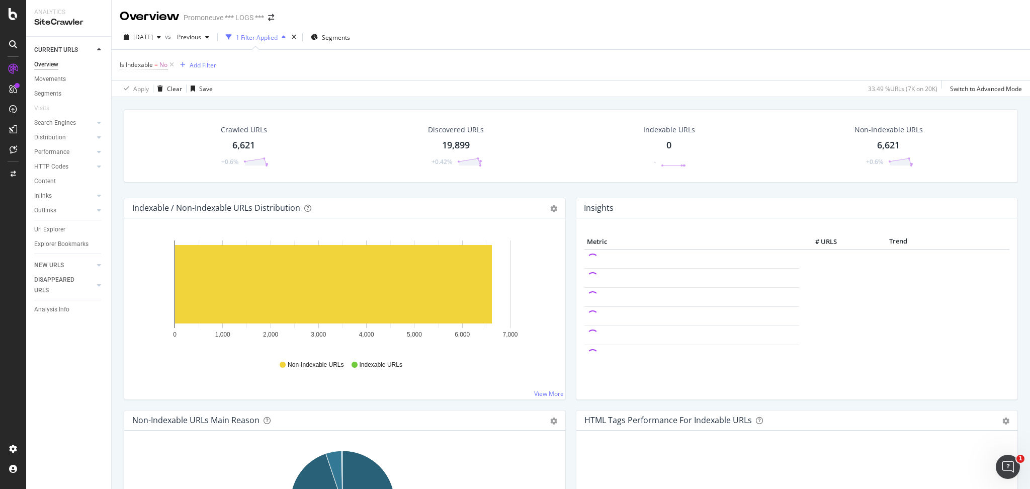
click at [174, 65] on icon at bounding box center [171, 65] width 9 height 10
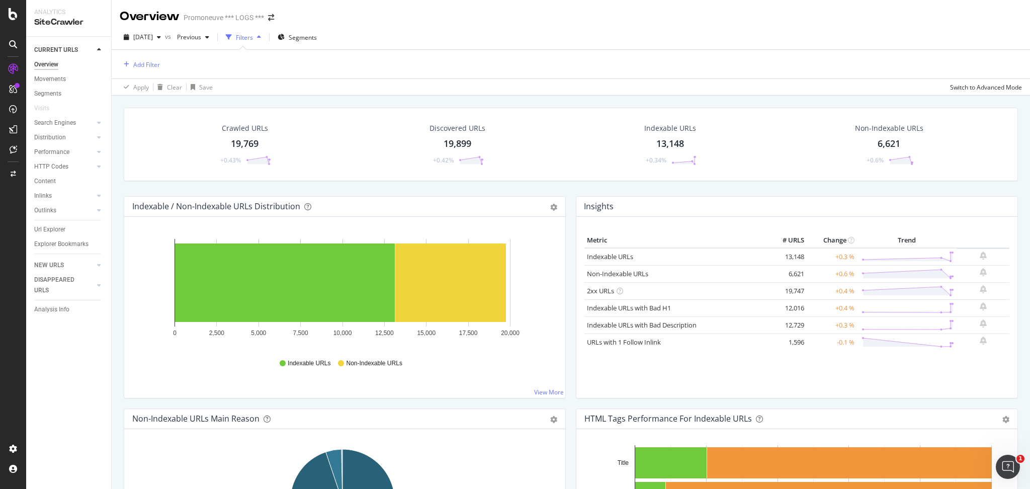
click at [656, 144] on div "13,148" at bounding box center [670, 143] width 28 height 13
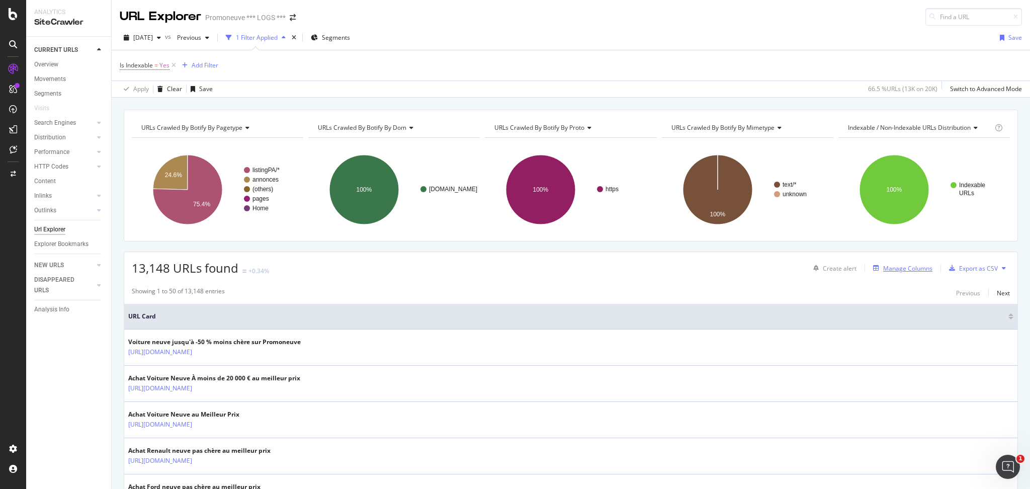
click at [893, 269] on div "Manage Columns" at bounding box center [907, 268] width 49 height 9
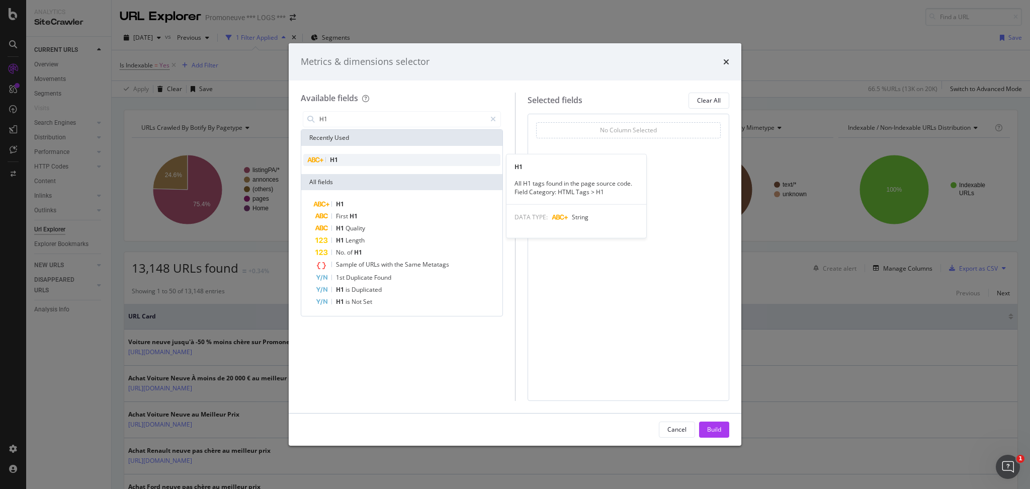
type input "H1"
click at [373, 161] on div "H1" at bounding box center [401, 160] width 197 height 12
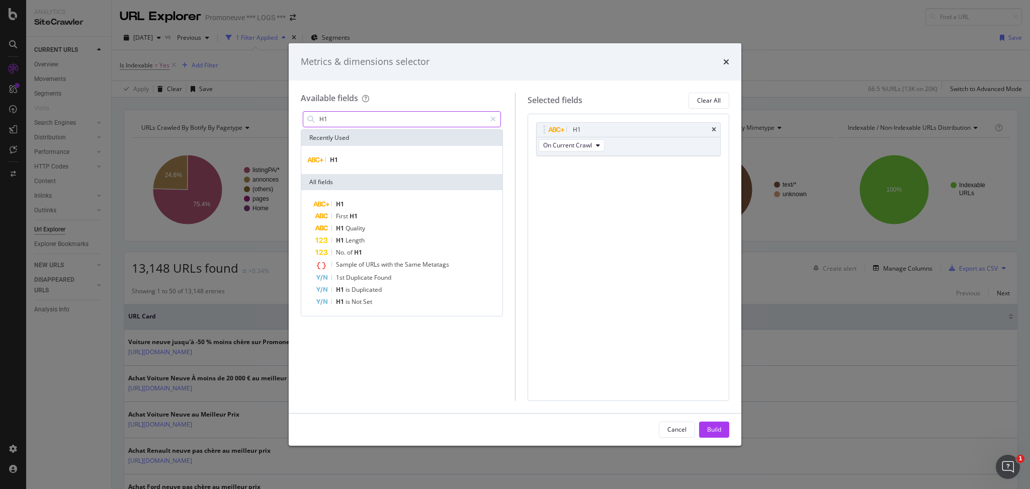
click at [355, 120] on input "H1" at bounding box center [401, 119] width 167 height 15
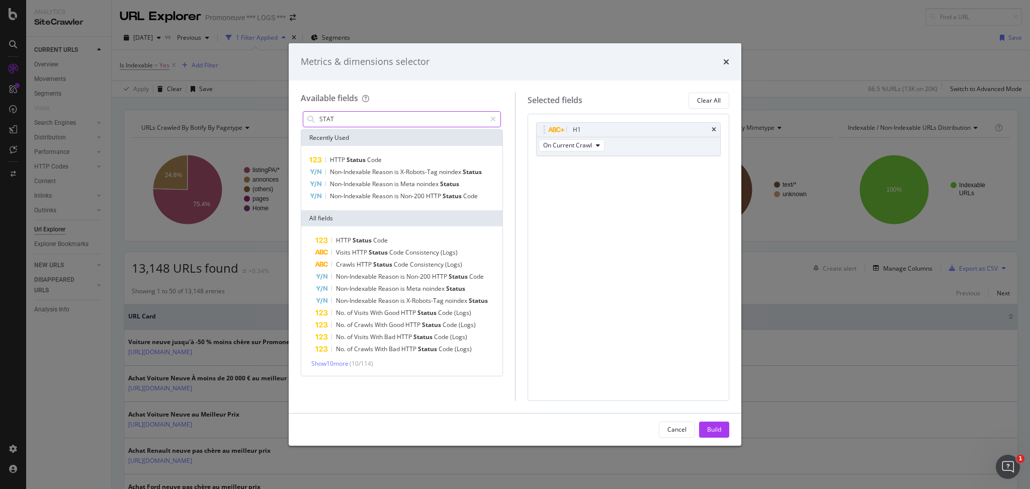
click at [369, 114] on input "STAT" at bounding box center [401, 119] width 167 height 15
type input "S"
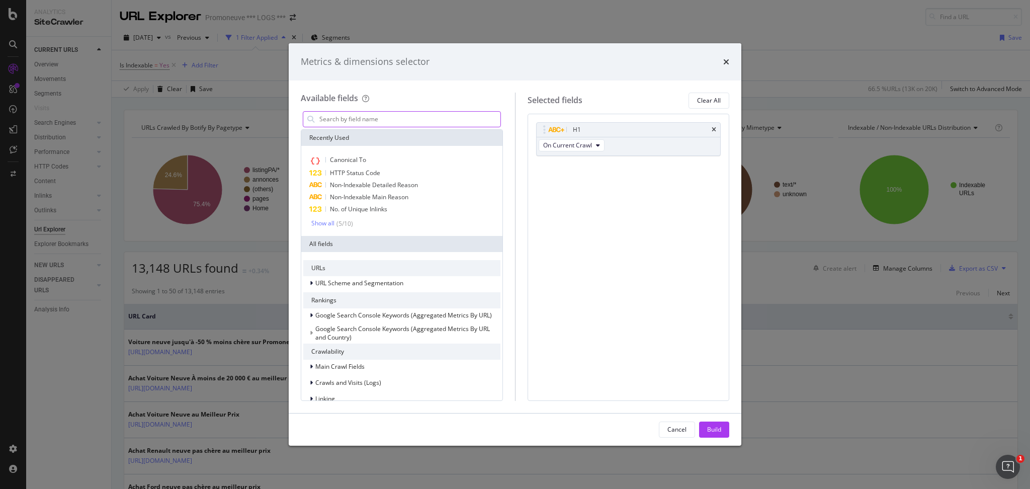
type input "G"
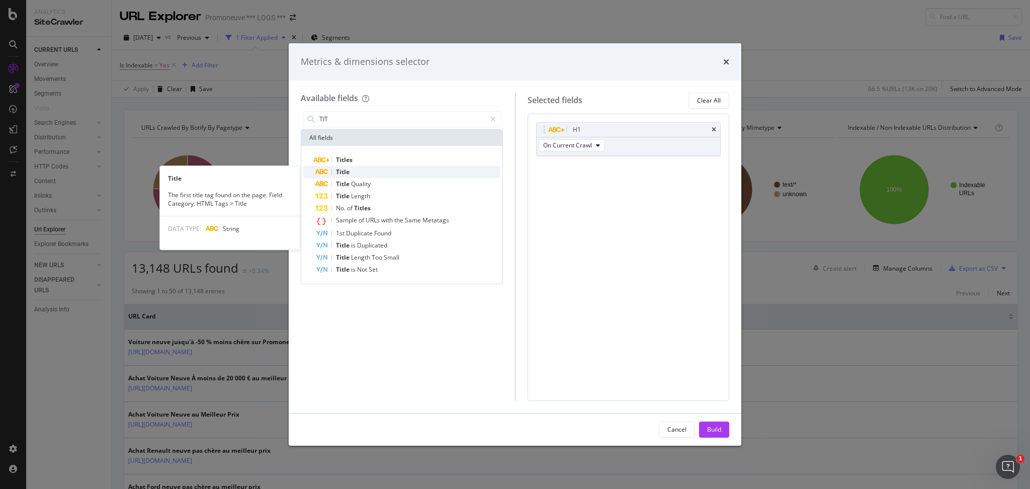
click at [368, 174] on div "Title" at bounding box center [407, 172] width 185 height 12
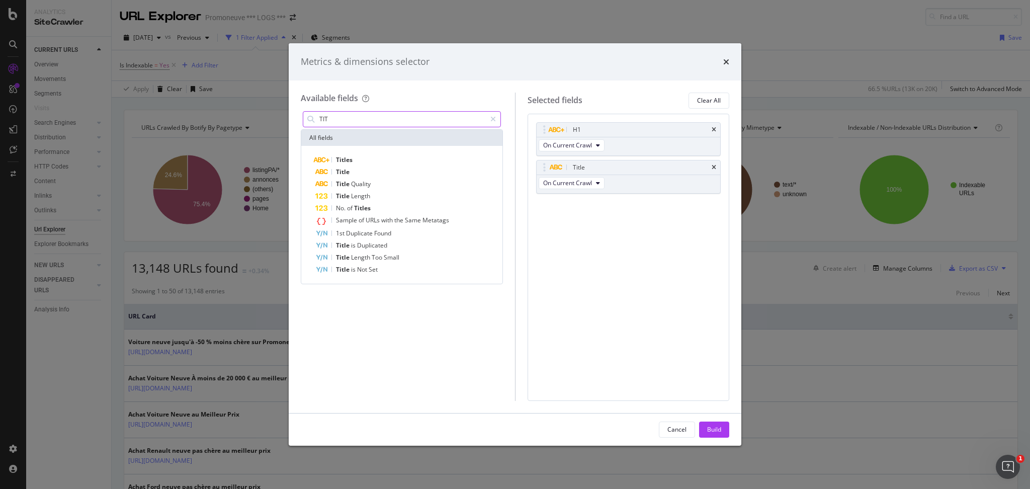
click at [351, 124] on input "TIT" at bounding box center [401, 119] width 167 height 15
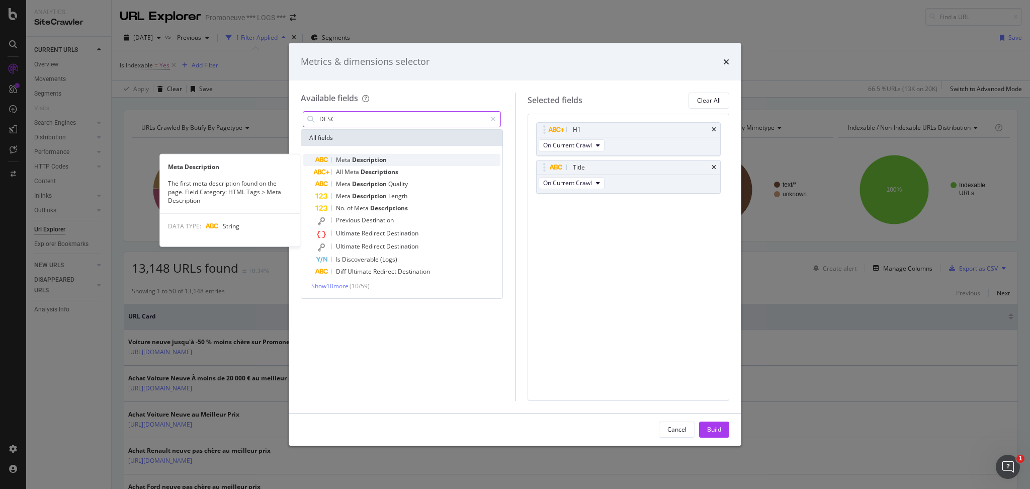
type input "DESC"
click at [369, 160] on span "Description" at bounding box center [369, 159] width 35 height 9
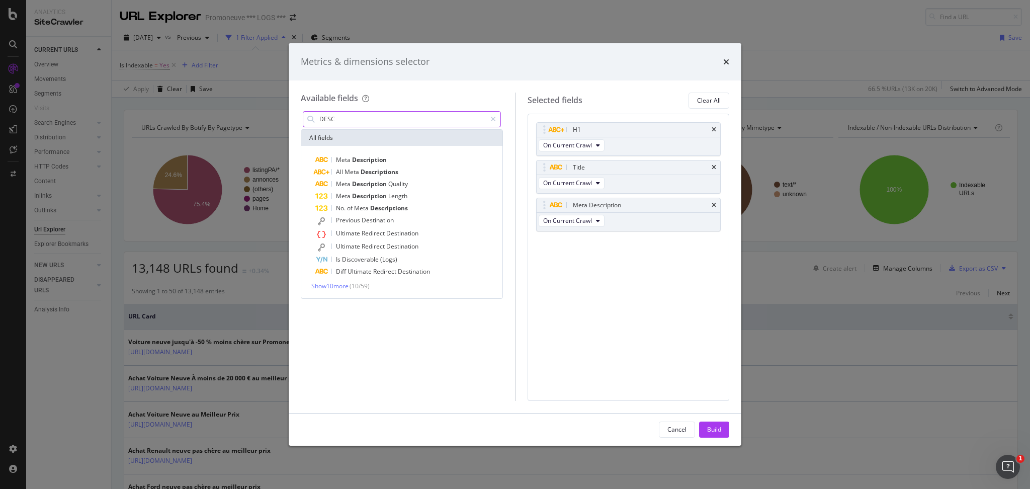
click at [371, 117] on input "DESC" at bounding box center [401, 119] width 167 height 15
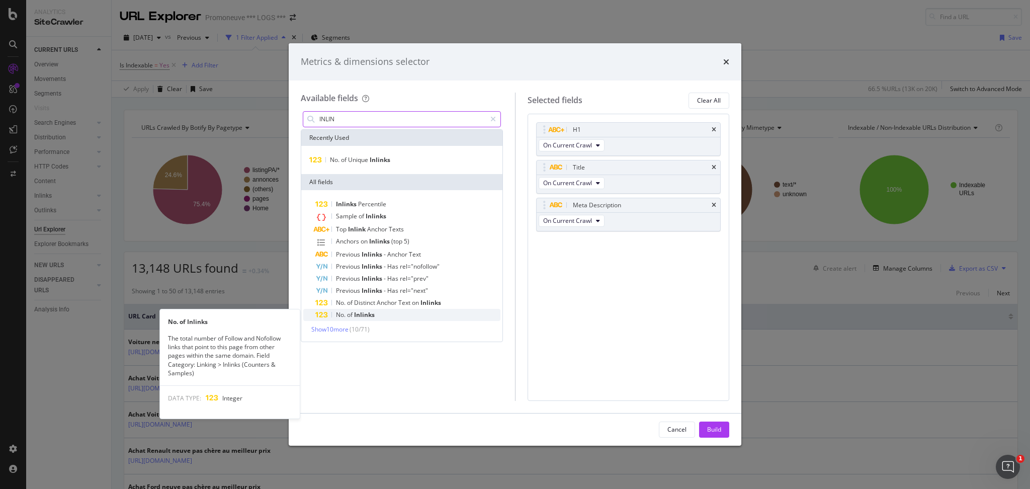
type input "INLIN"
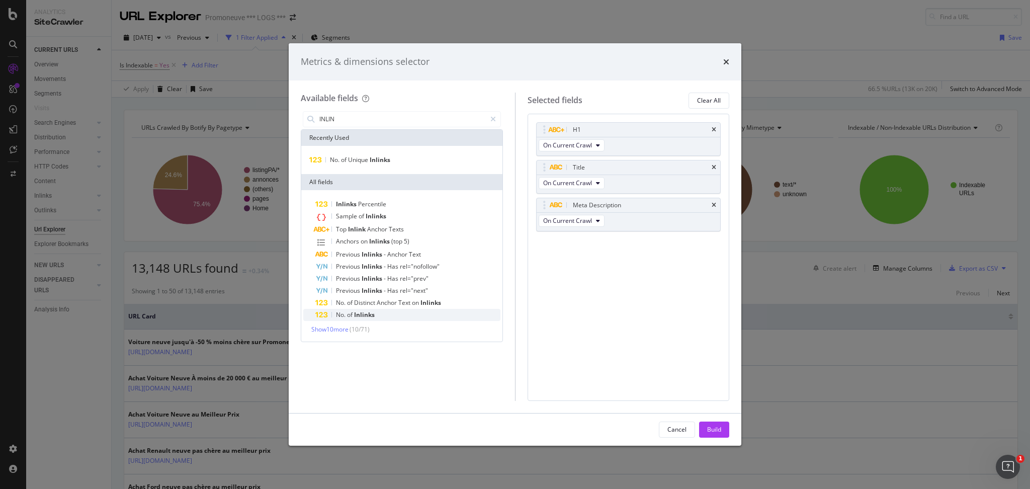
click at [377, 315] on div "No. of Inlinks" at bounding box center [407, 315] width 185 height 12
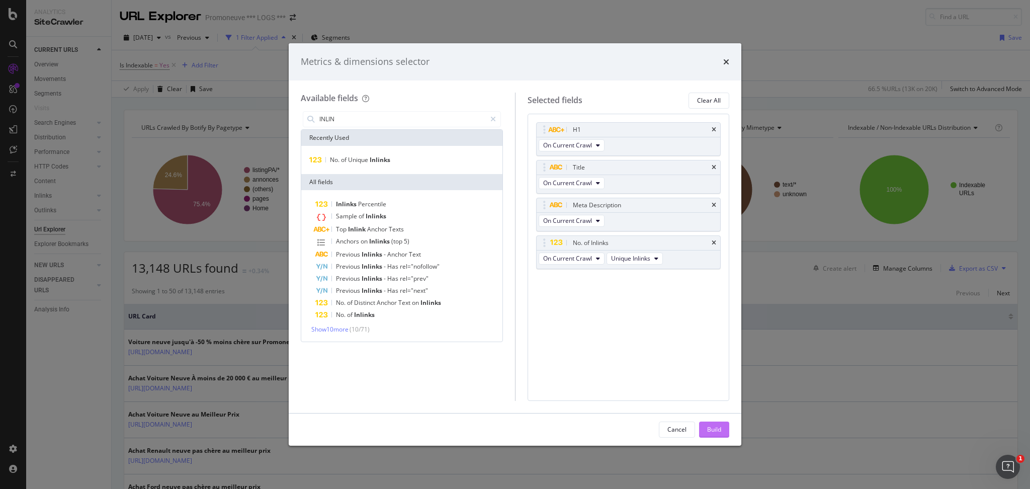
click at [708, 429] on div "Build" at bounding box center [714, 429] width 14 height 9
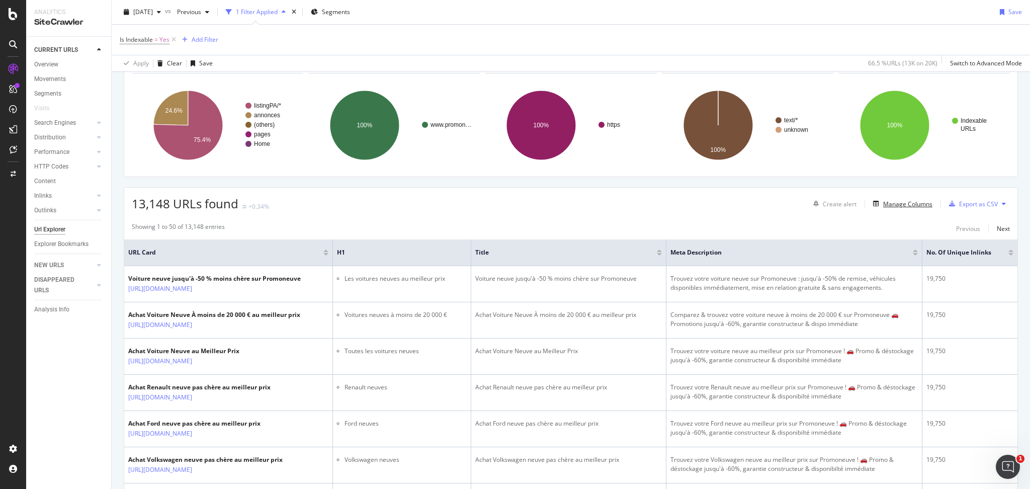
scroll to position [72, 0]
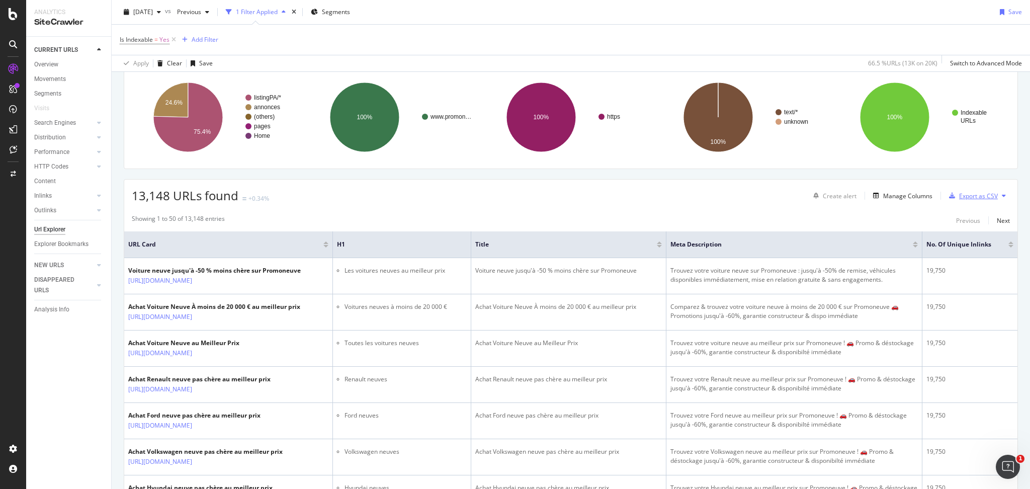
click at [961, 194] on div "Export as CSV" at bounding box center [978, 196] width 39 height 9
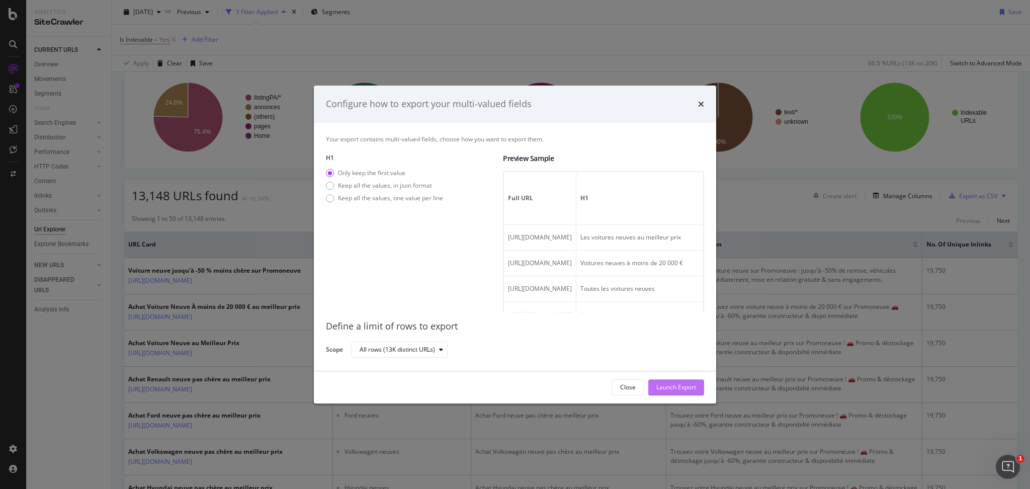
click at [668, 381] on div "Launch Export" at bounding box center [676, 387] width 40 height 15
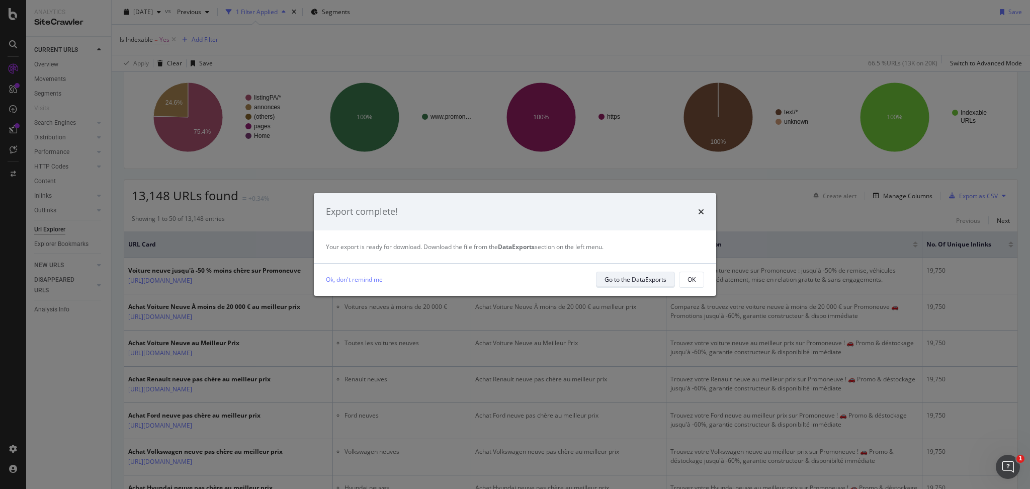
click at [640, 274] on div "Go to the DataExports" at bounding box center [635, 280] width 62 height 14
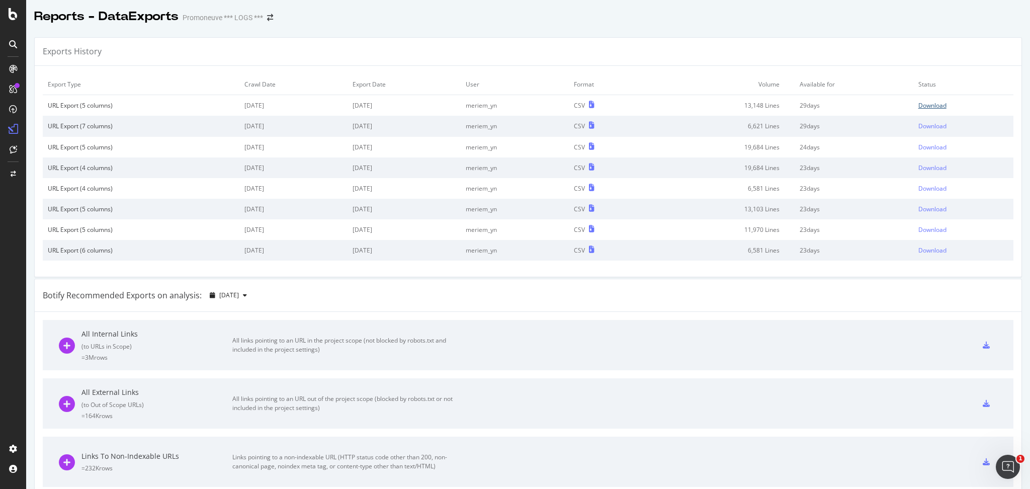
click at [918, 108] on div "Download" at bounding box center [932, 105] width 28 height 9
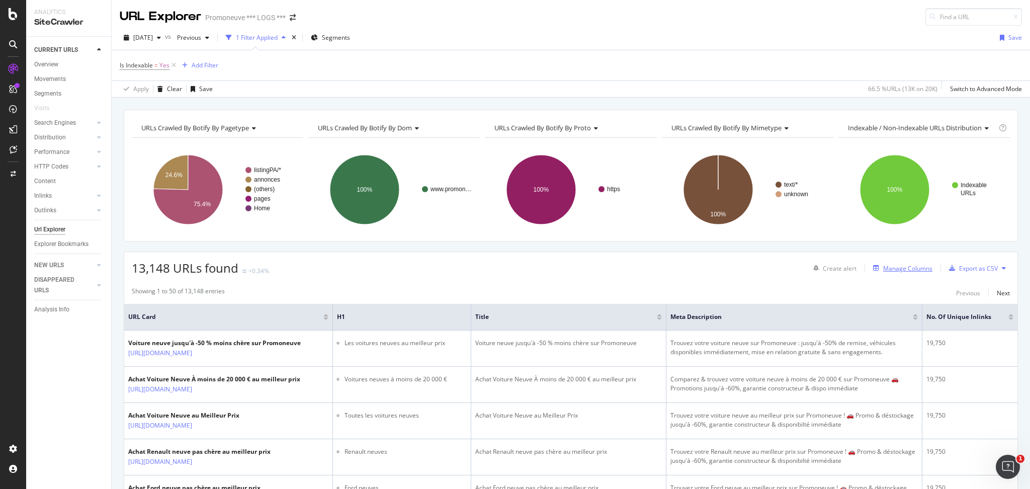
click at [894, 270] on div "Manage Columns" at bounding box center [907, 268] width 49 height 9
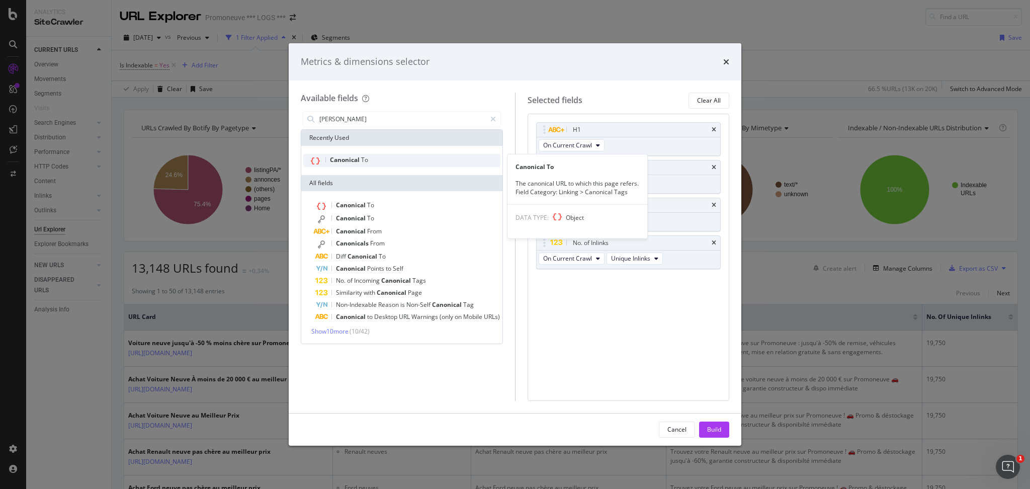
type input "[PERSON_NAME]"
click at [383, 155] on div "Canonical To" at bounding box center [401, 160] width 197 height 13
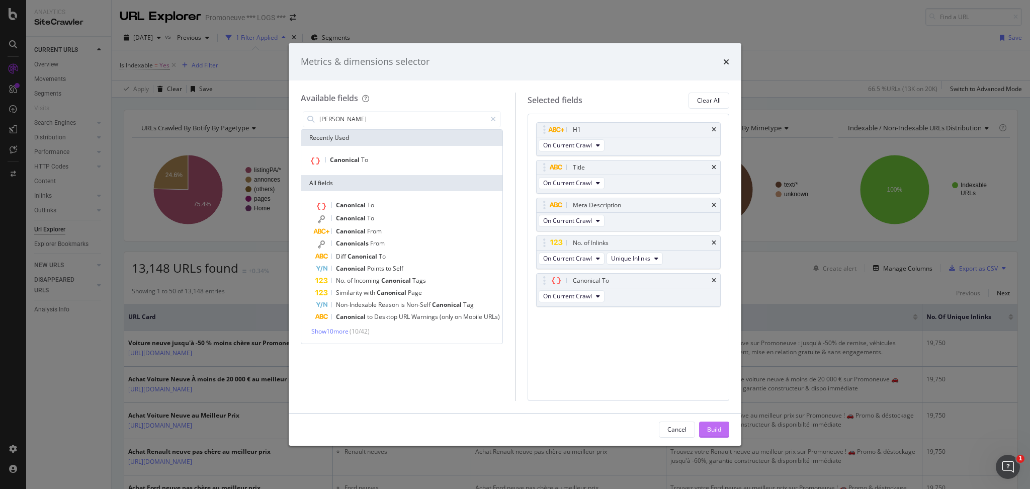
click at [711, 423] on div "Build" at bounding box center [714, 429] width 14 height 15
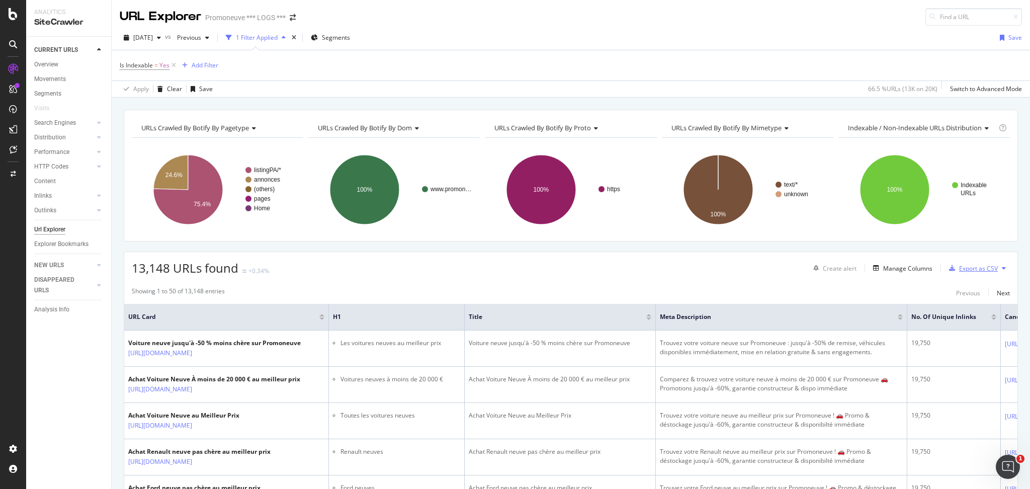
click at [959, 266] on div "Export as CSV" at bounding box center [978, 268] width 39 height 9
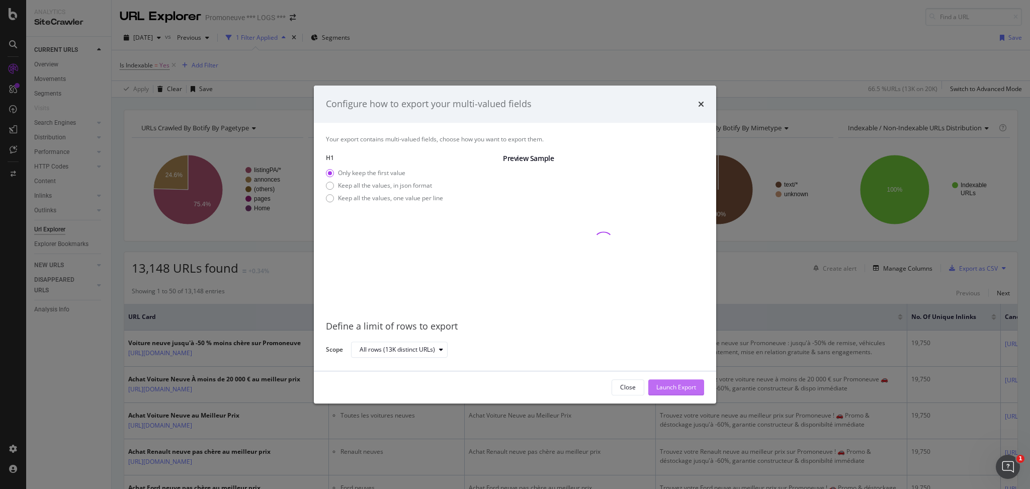
click at [679, 384] on div "Launch Export" at bounding box center [676, 387] width 40 height 9
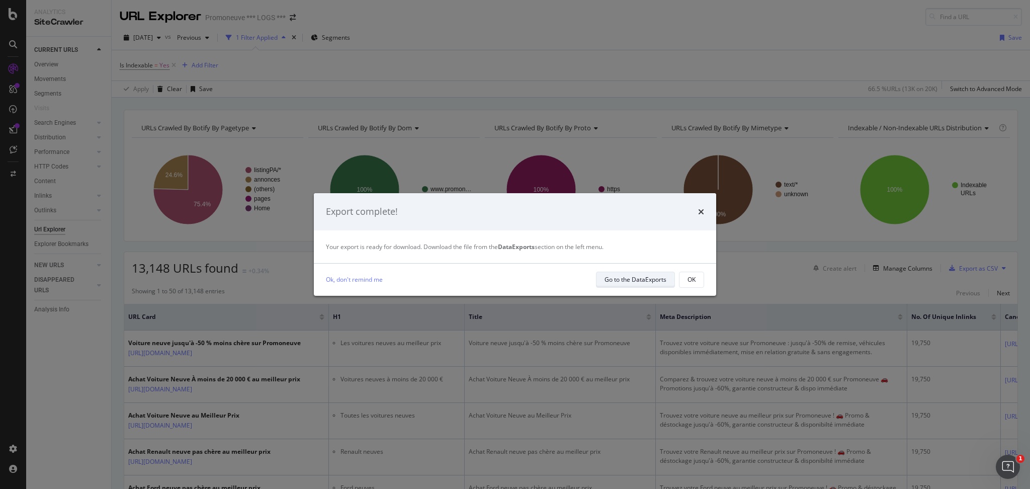
click at [655, 273] on div "Go to the DataExports" at bounding box center [635, 280] width 62 height 14
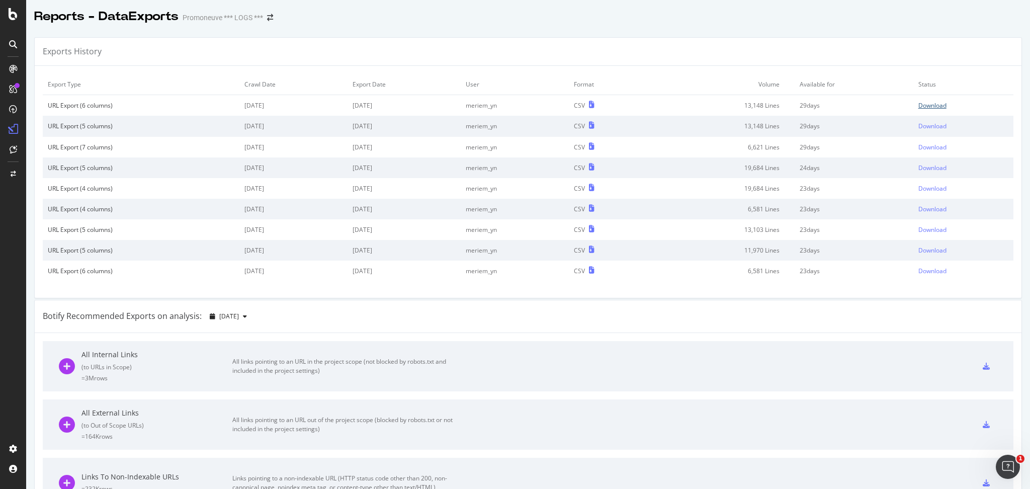
click at [918, 105] on div "Download" at bounding box center [932, 105] width 28 height 9
